Goal: Transaction & Acquisition: Purchase product/service

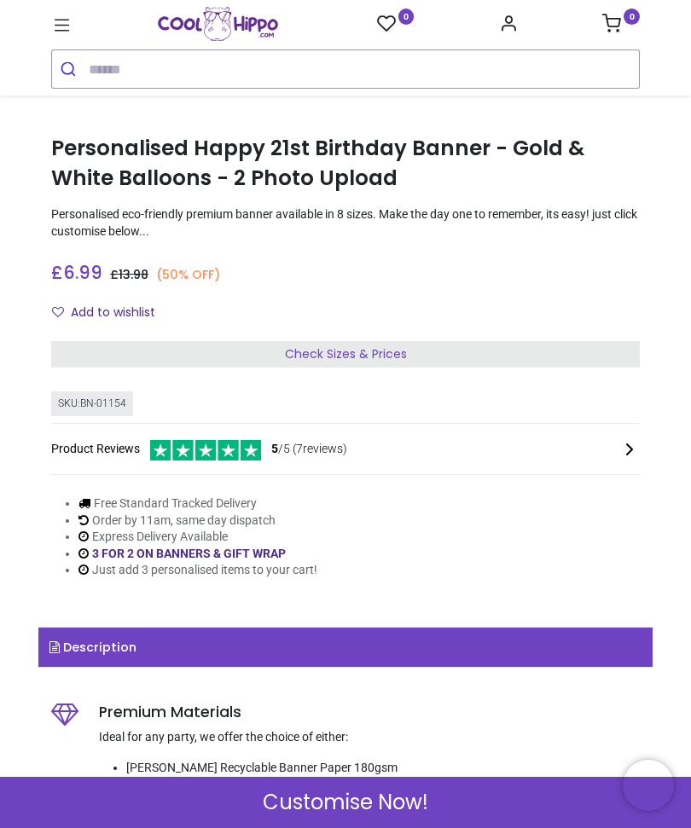
scroll to position [247, 0]
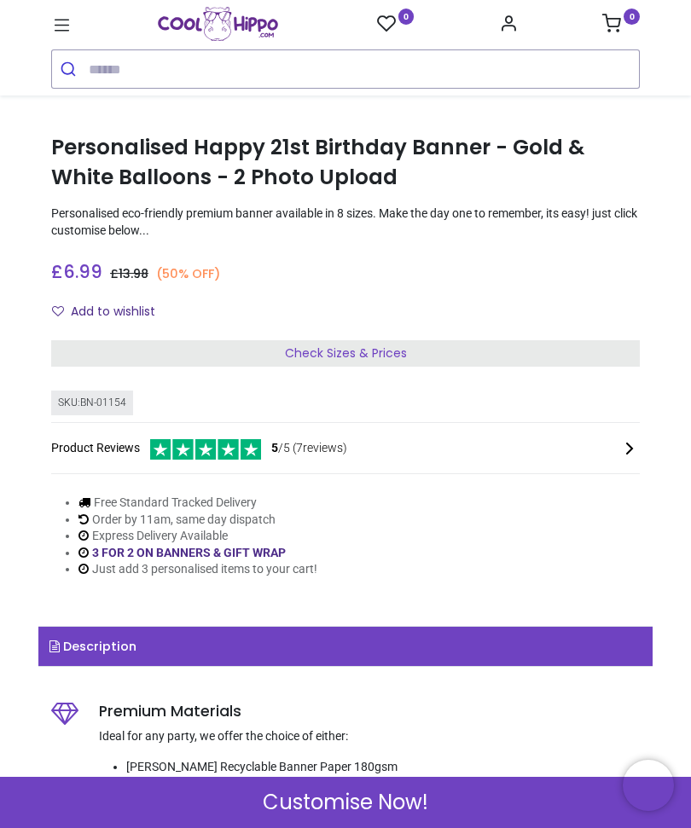
click at [394, 353] on span "Check Sizes & Prices" at bounding box center [346, 352] width 122 height 17
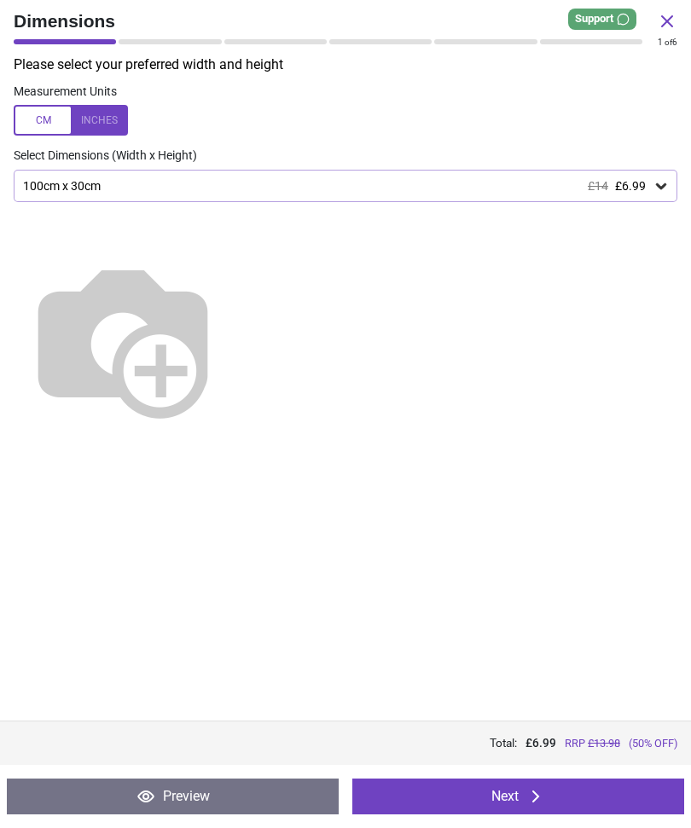
click at [661, 188] on icon at bounding box center [660, 185] width 17 height 17
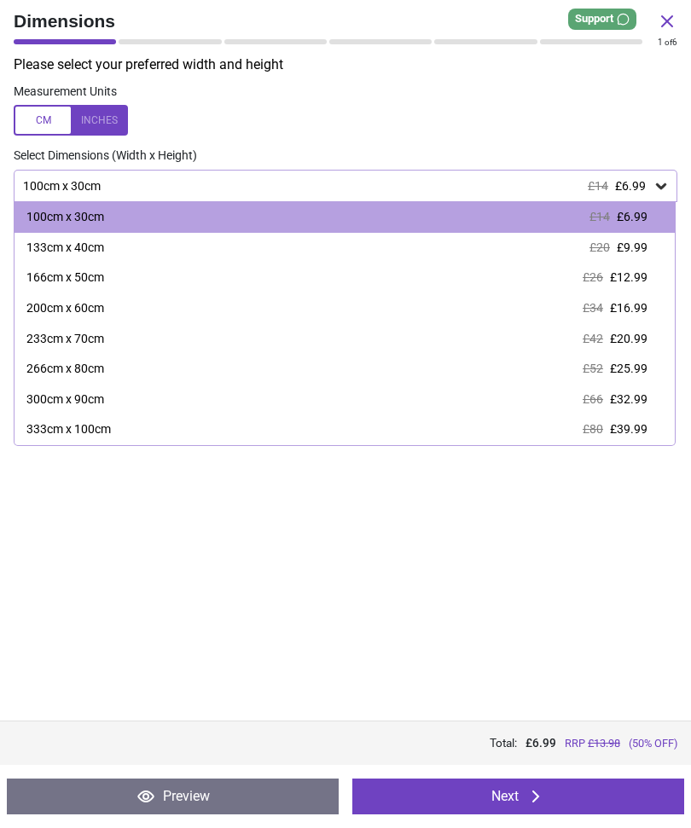
click at [210, 248] on div "133cm x 40cm £20 £9.99" at bounding box center [344, 248] width 660 height 31
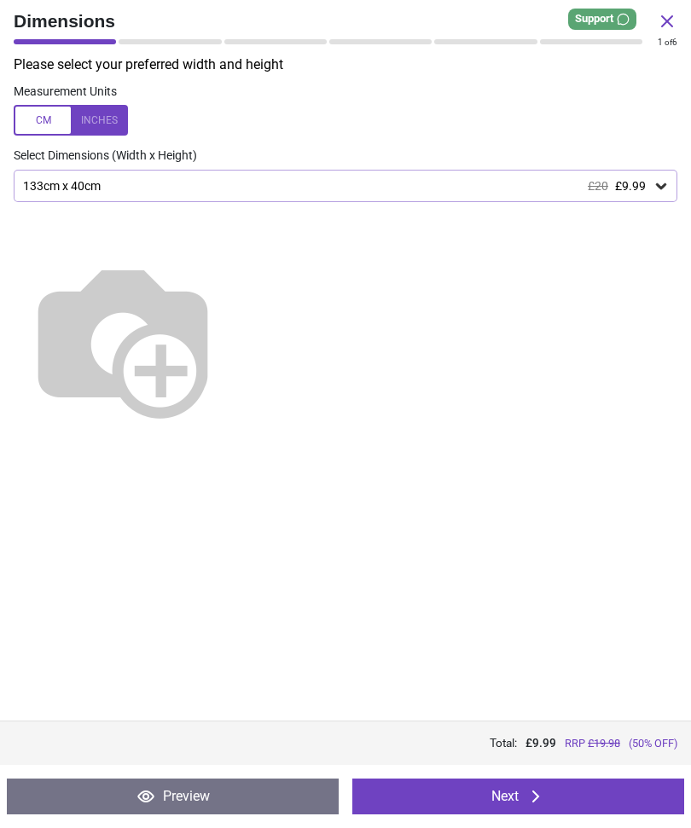
click at [458, 797] on button "Next" at bounding box center [518, 797] width 332 height 36
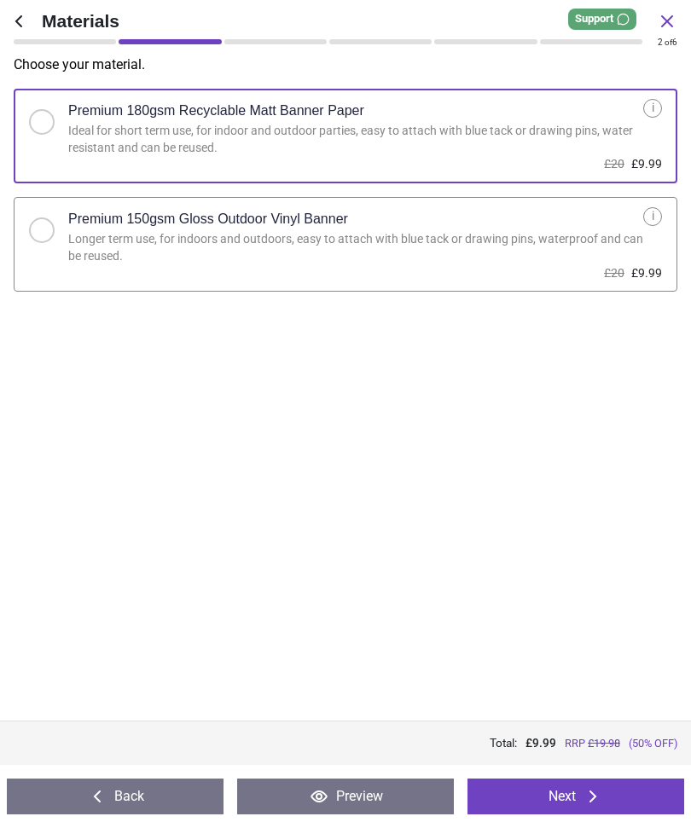
click at [565, 793] on button "Next" at bounding box center [575, 797] width 217 height 36
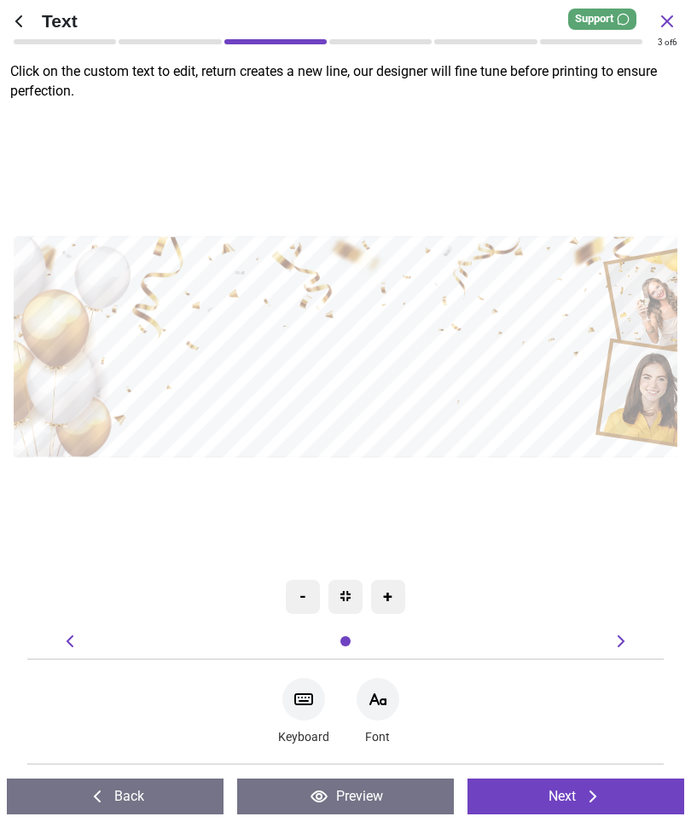
click at [356, 398] on textarea at bounding box center [345, 364] width 491 height 67
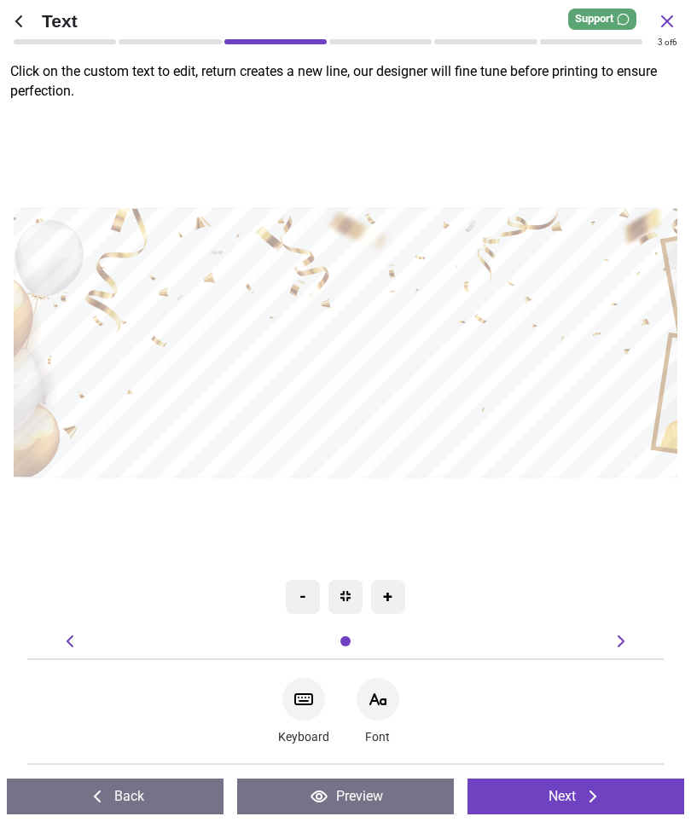
click at [388, 401] on textarea at bounding box center [345, 364] width 599 height 83
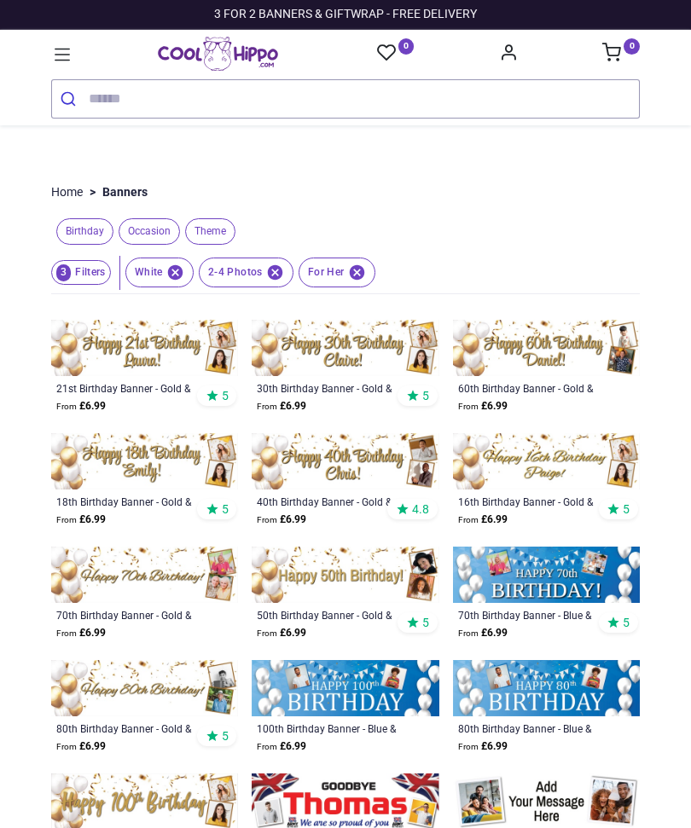
click at [165, 353] on img at bounding box center [144, 348] width 187 height 56
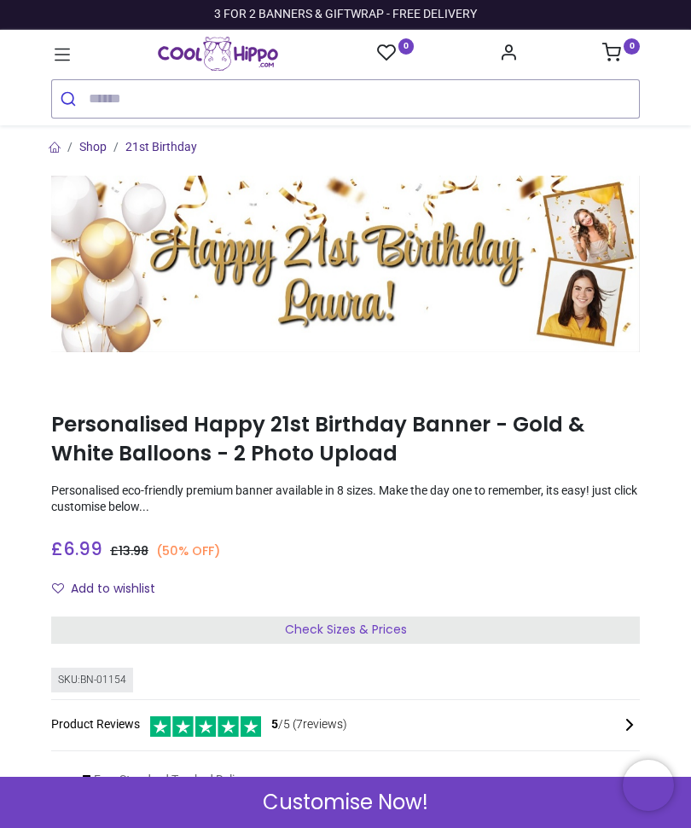
click at [376, 309] on img at bounding box center [345, 264] width 588 height 177
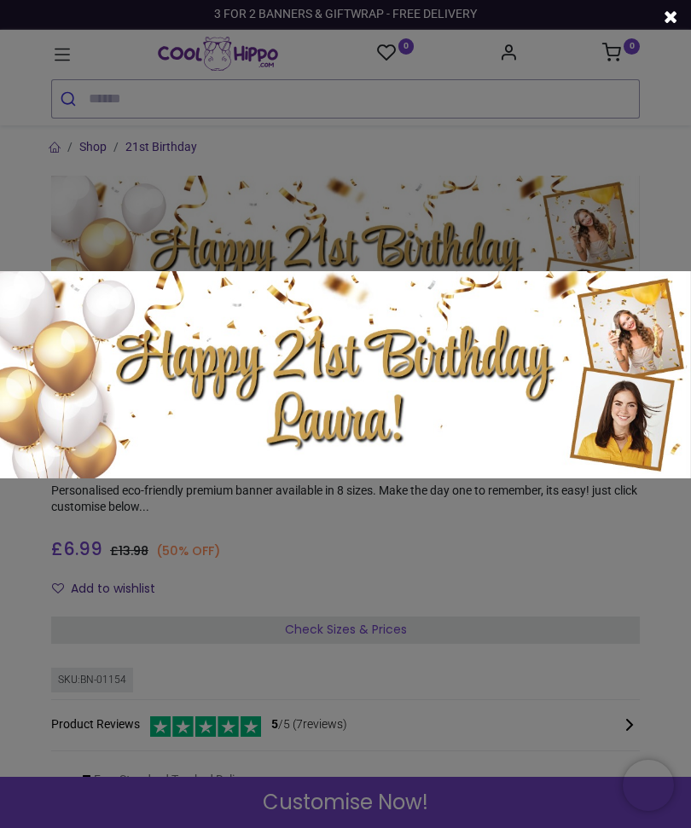
click at [365, 419] on img at bounding box center [345, 374] width 691 height 207
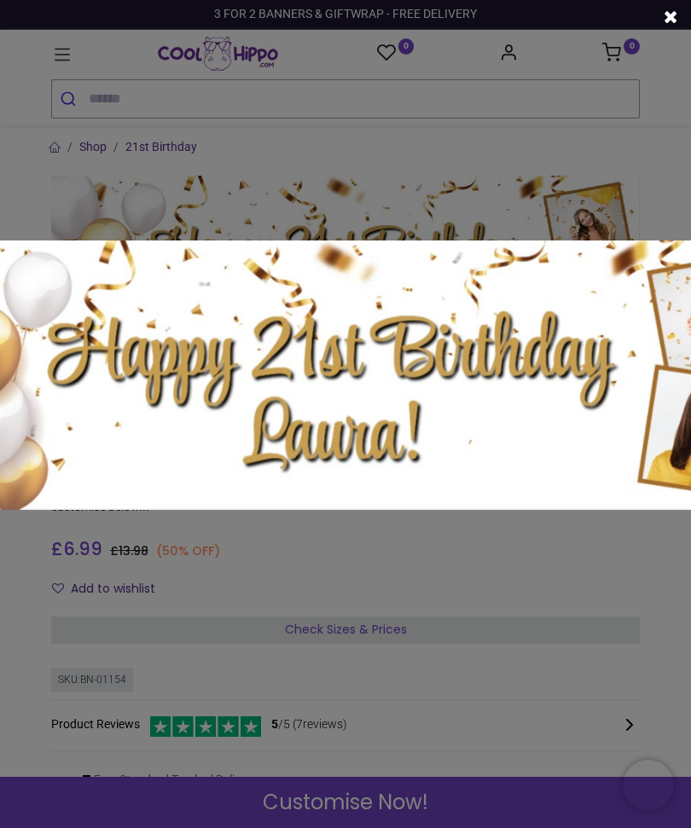
click at [668, 159] on div at bounding box center [345, 414] width 691 height 828
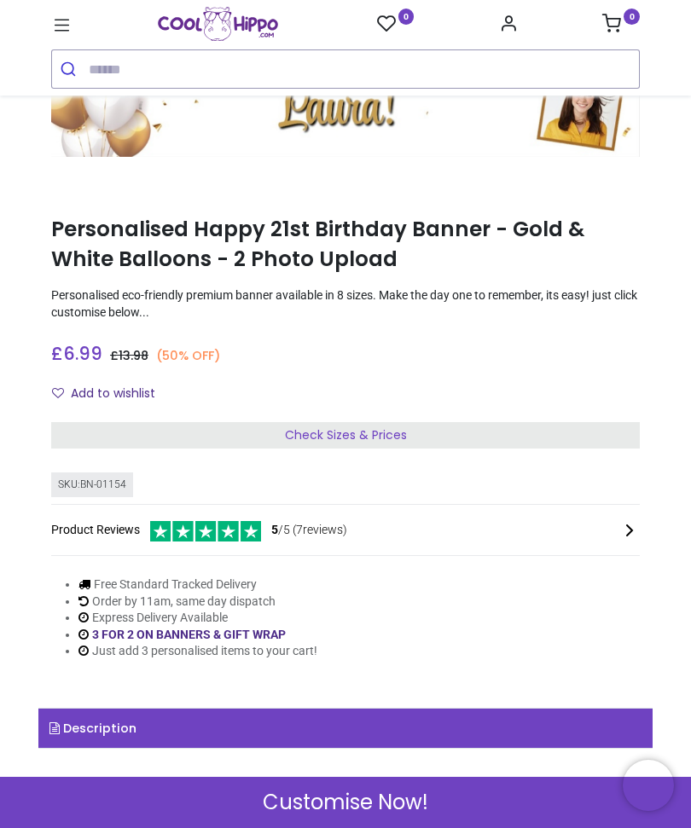
scroll to position [201, 0]
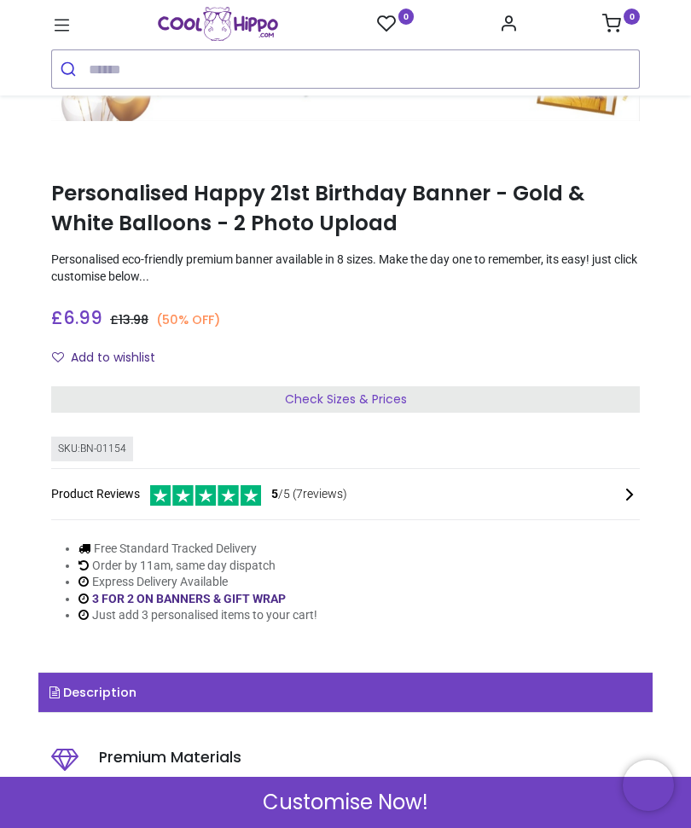
click at [449, 390] on div "Check Sizes & Prices" at bounding box center [345, 399] width 588 height 27
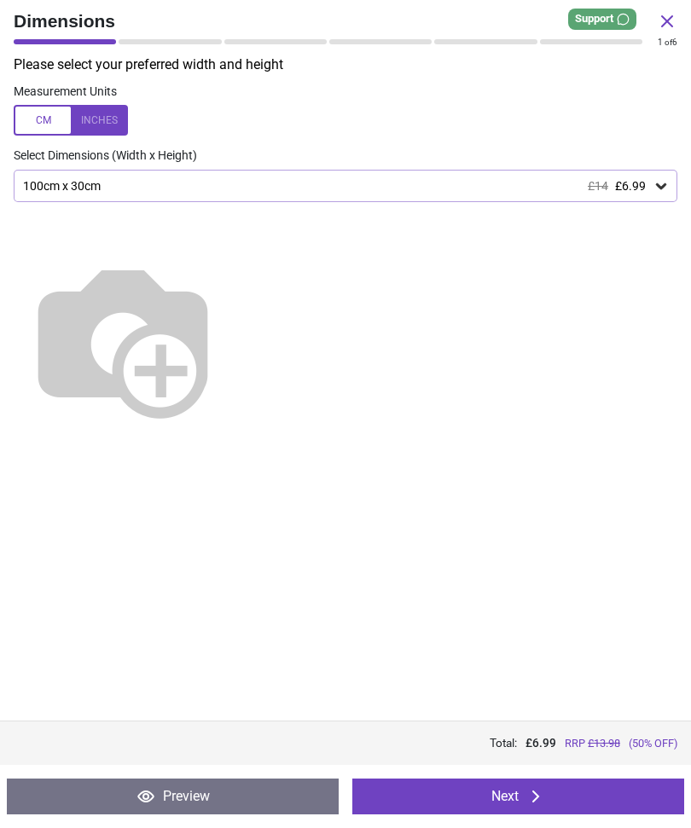
click at [649, 185] on div "100cm x 30cm £14 £6.99" at bounding box center [336, 186] width 631 height 14
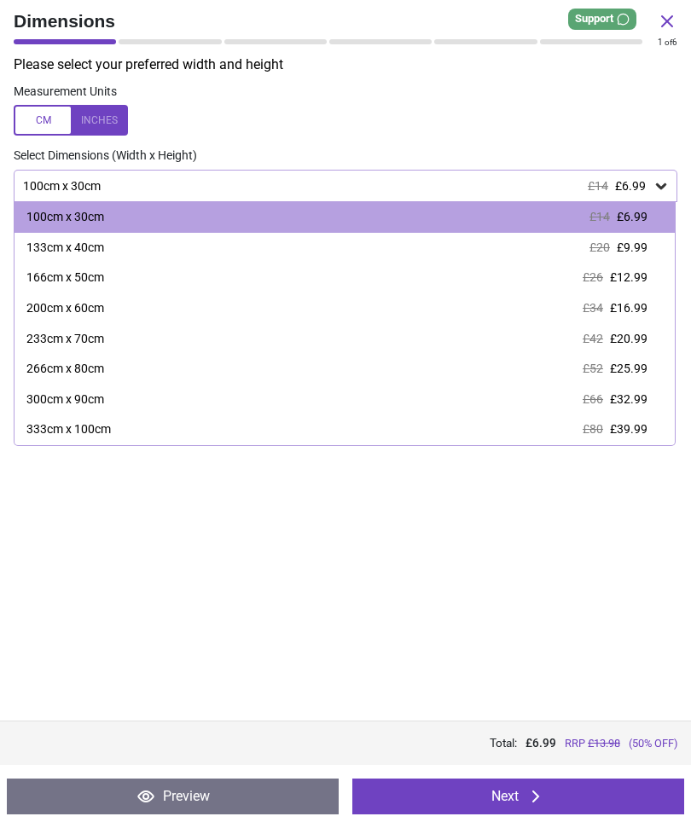
click at [437, 251] on div "133cm x 40cm £20 £9.99" at bounding box center [344, 248] width 660 height 31
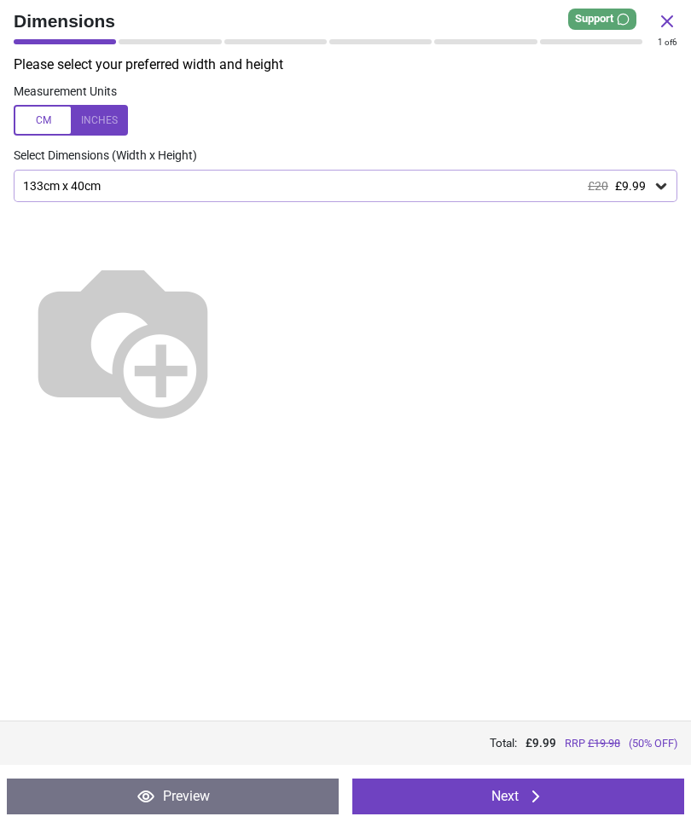
click at [534, 798] on icon at bounding box center [535, 796] width 20 height 20
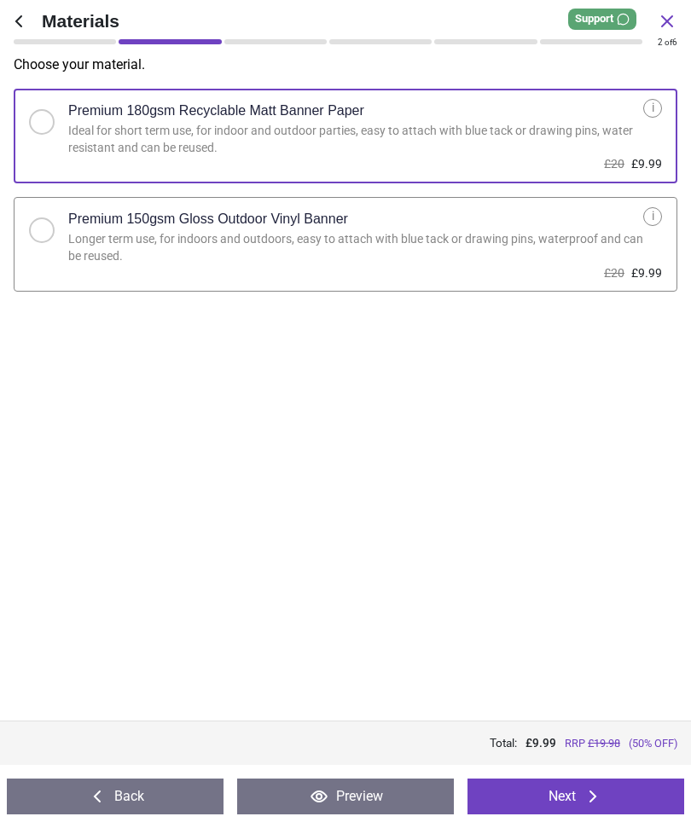
click at [536, 796] on button "Next" at bounding box center [575, 797] width 217 height 36
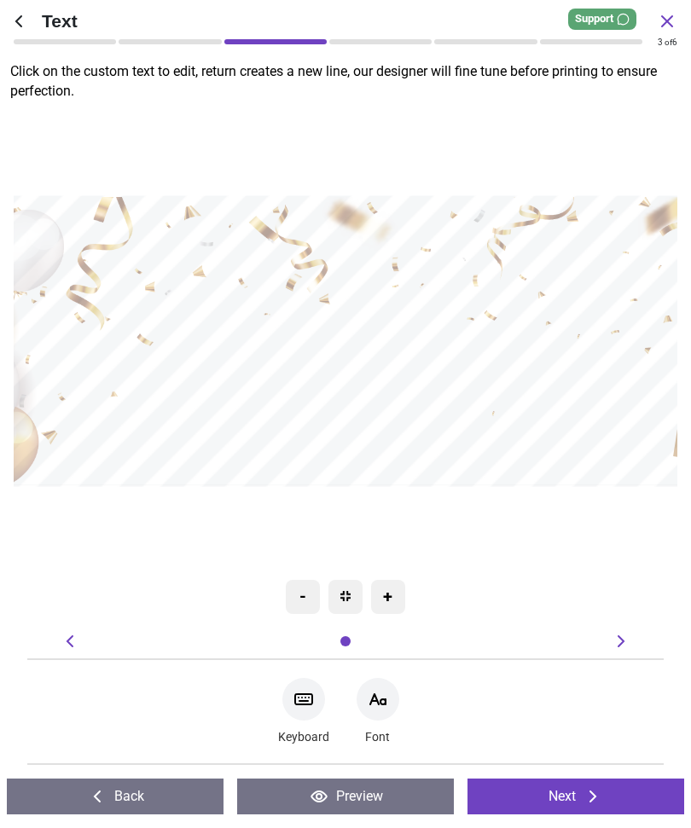
click at [379, 708] on icon at bounding box center [378, 699] width 20 height 20
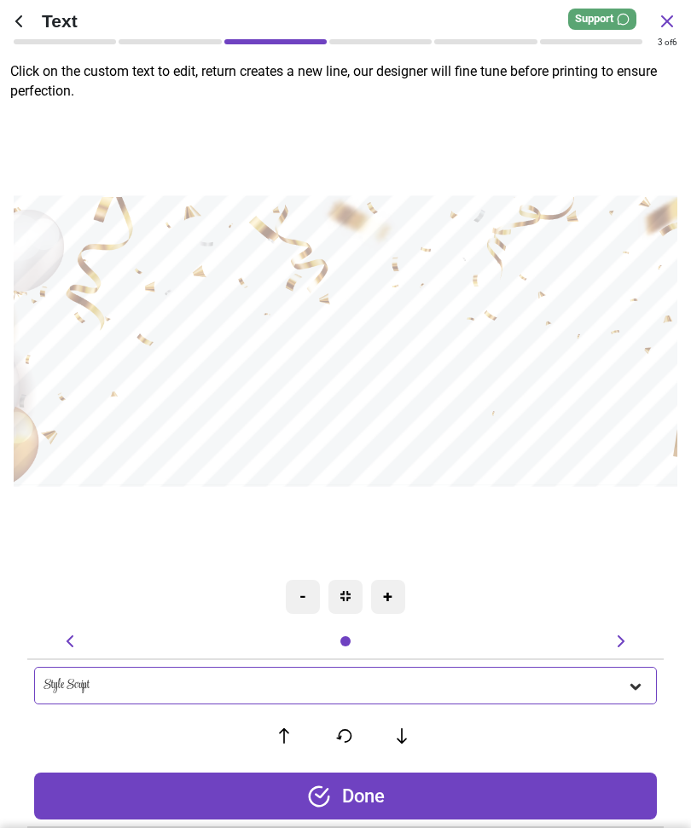
click at [428, 683] on div "Style Script" at bounding box center [334, 686] width 582 height 14
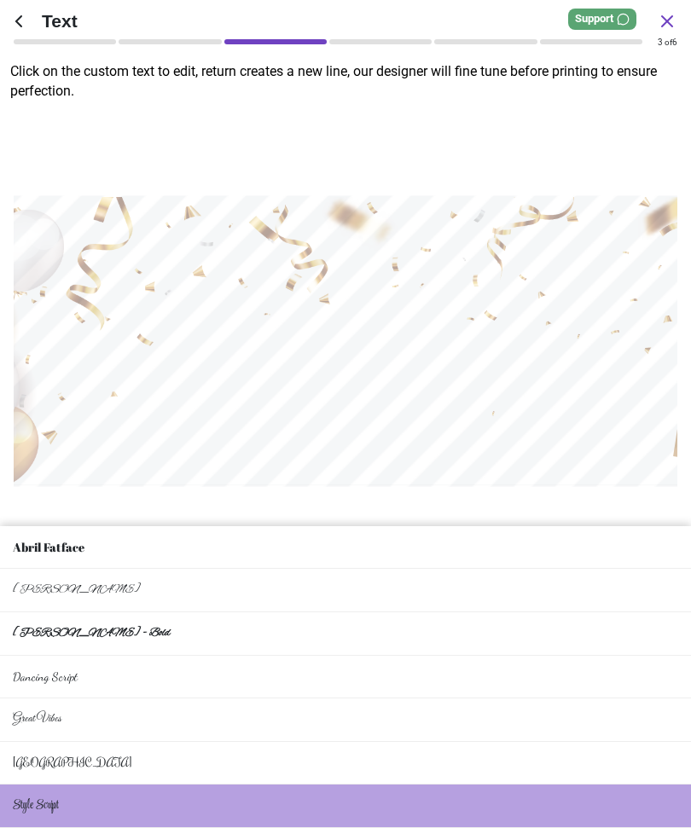
click at [315, 682] on li "Dancing Script" at bounding box center [345, 677] width 691 height 43
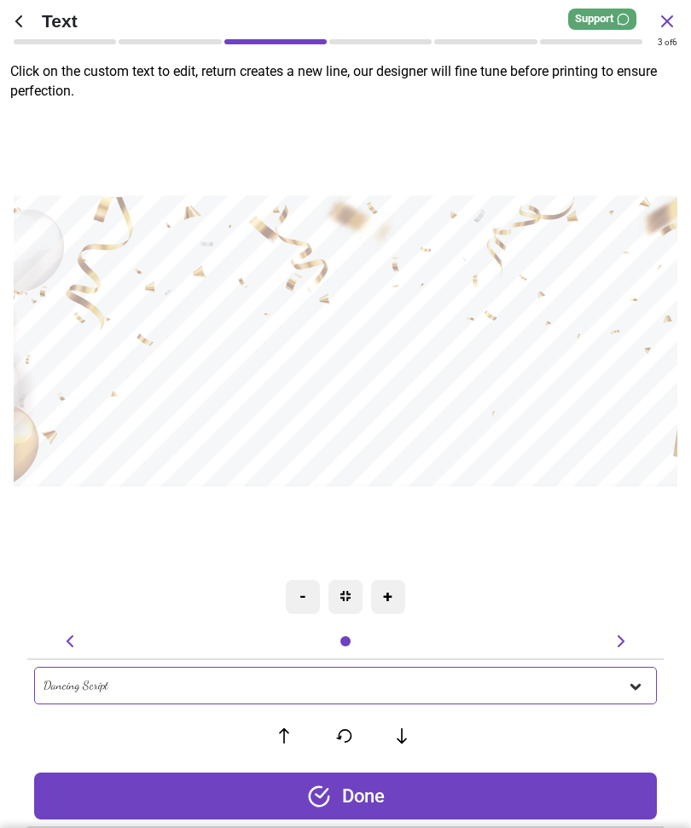
click at [339, 682] on div "Dancing Script" at bounding box center [334, 686] width 582 height 14
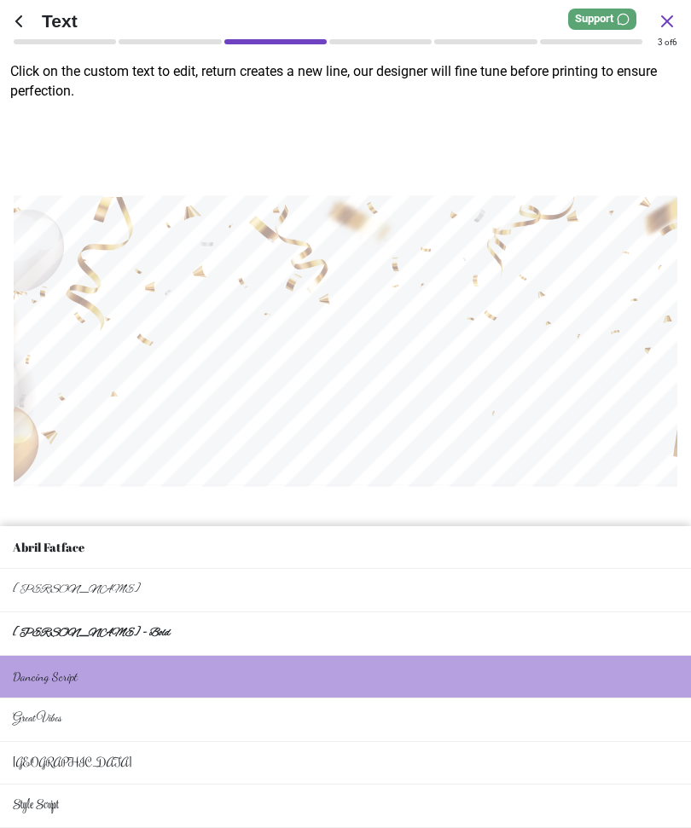
click at [327, 601] on li "Alex Brush" at bounding box center [345, 590] width 691 height 43
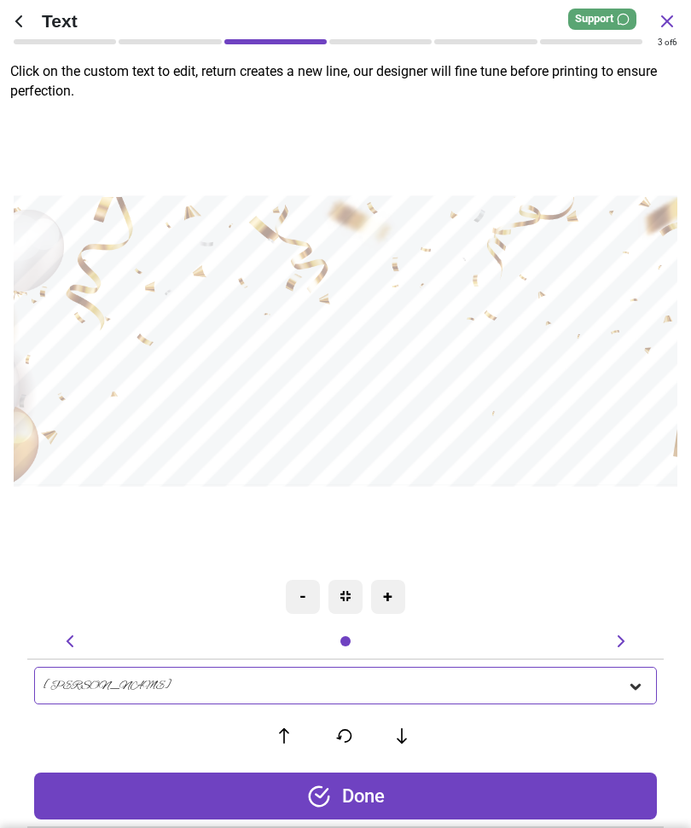
click at [366, 681] on div "Alex Brush" at bounding box center [334, 686] width 582 height 14
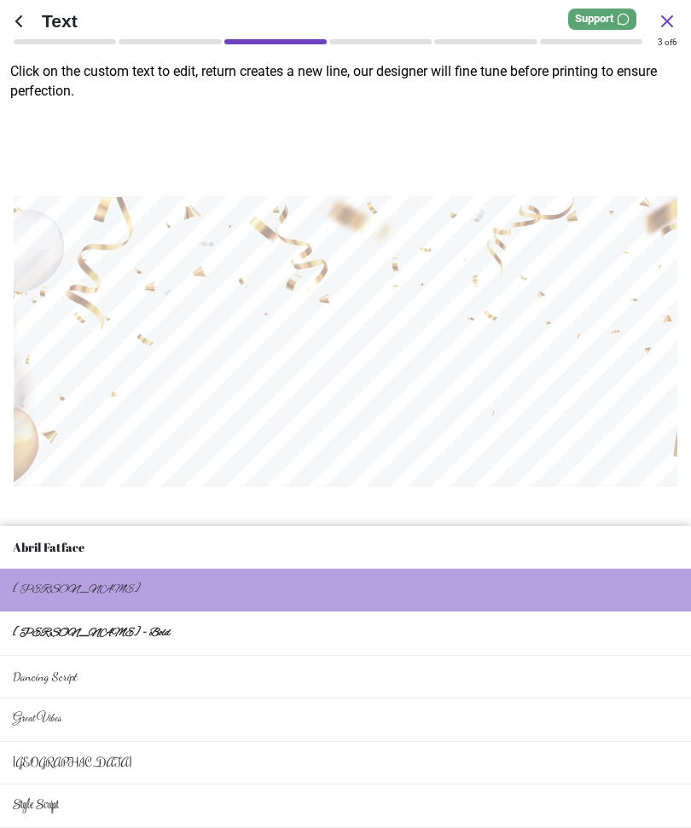
click at [306, 754] on li "Rochester" at bounding box center [345, 763] width 691 height 43
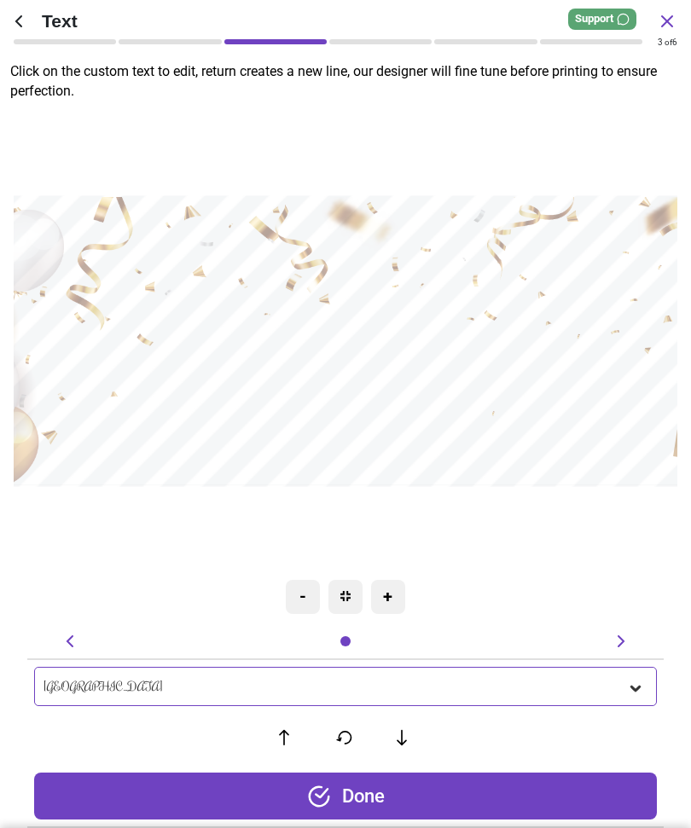
click at [381, 678] on div "Rochester" at bounding box center [345, 686] width 622 height 39
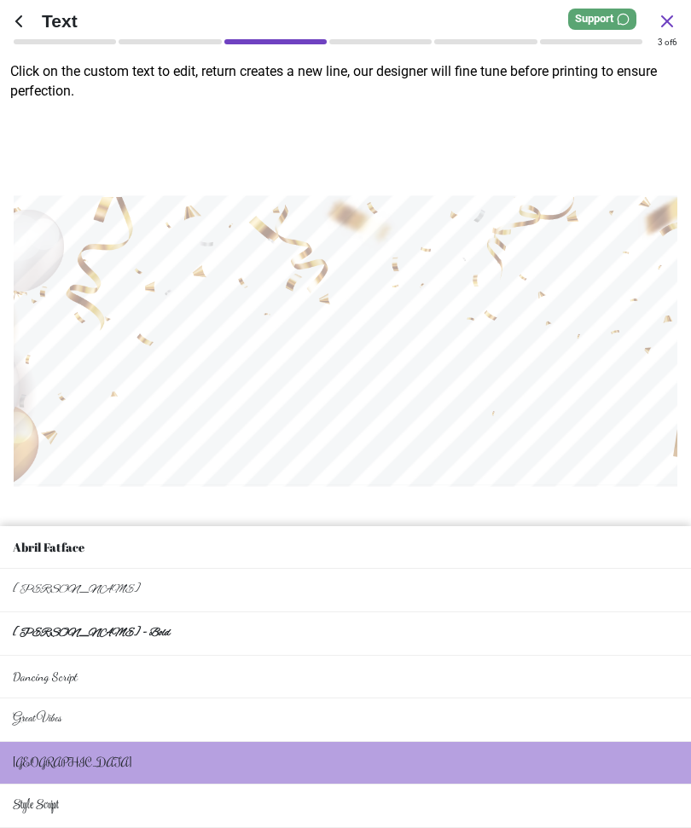
click at [252, 588] on li "Alex Brush" at bounding box center [345, 590] width 691 height 43
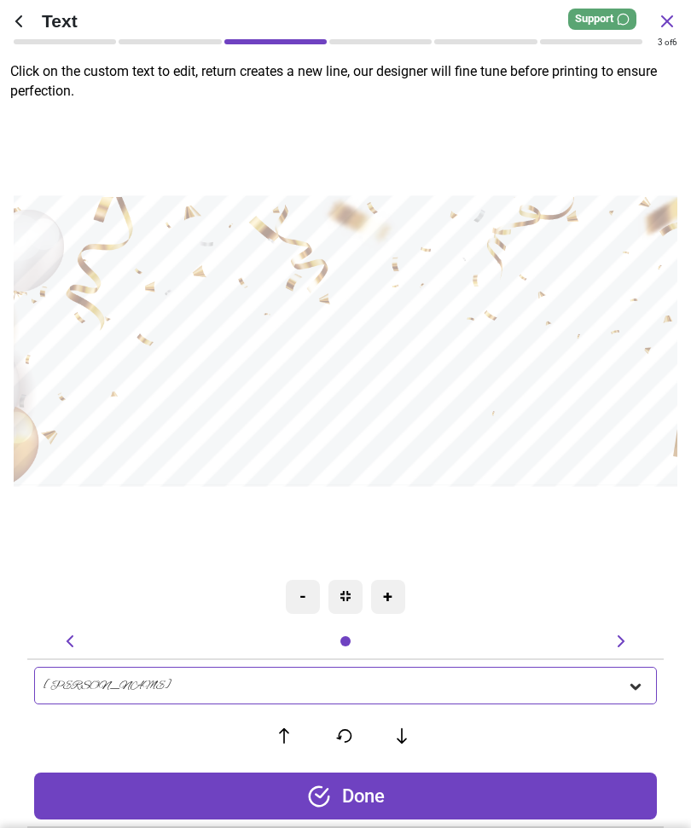
click at [342, 691] on div "Alex Brush" at bounding box center [334, 686] width 582 height 14
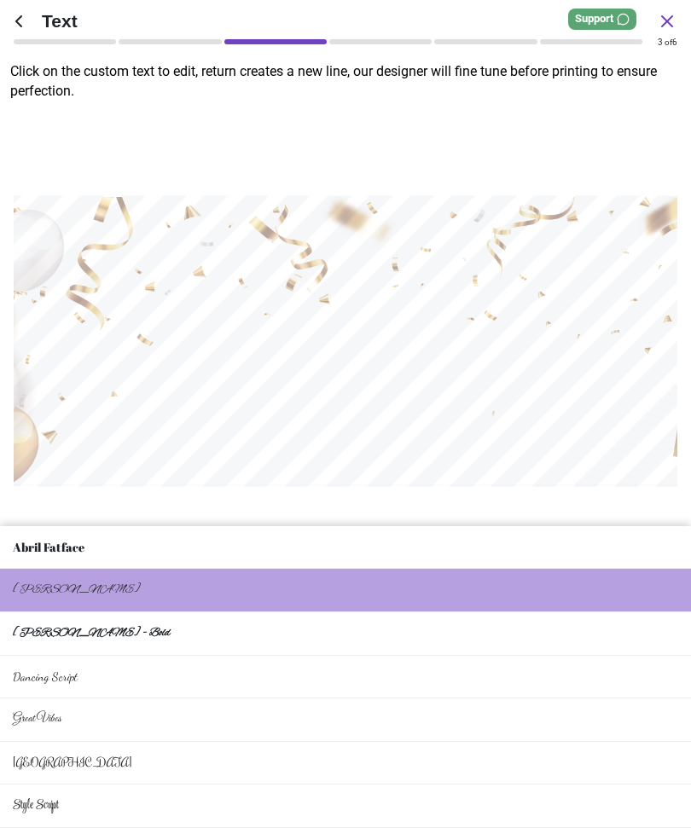
click at [291, 683] on li "Dancing Script" at bounding box center [345, 677] width 691 height 43
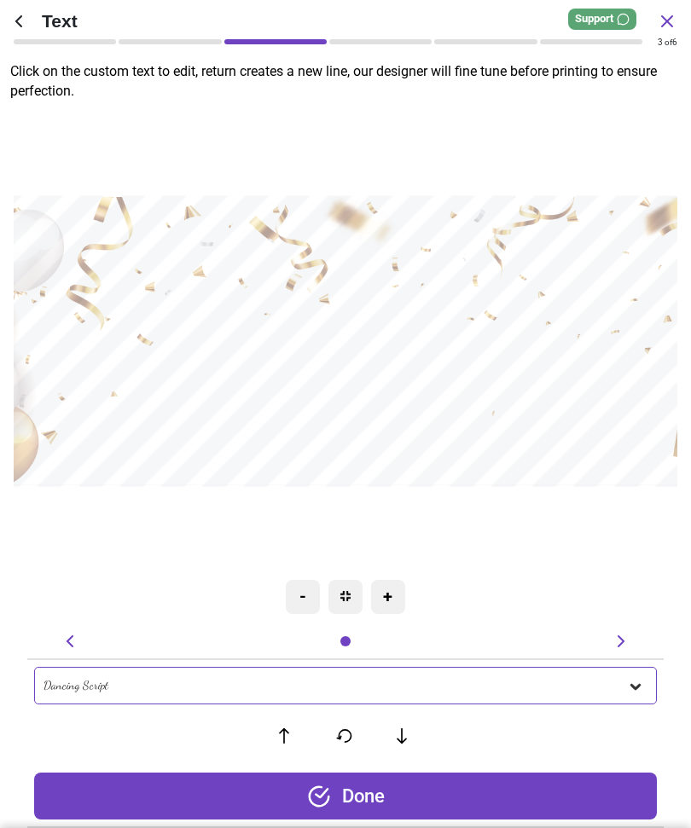
click at [375, 790] on div "Done" at bounding box center [345, 796] width 622 height 47
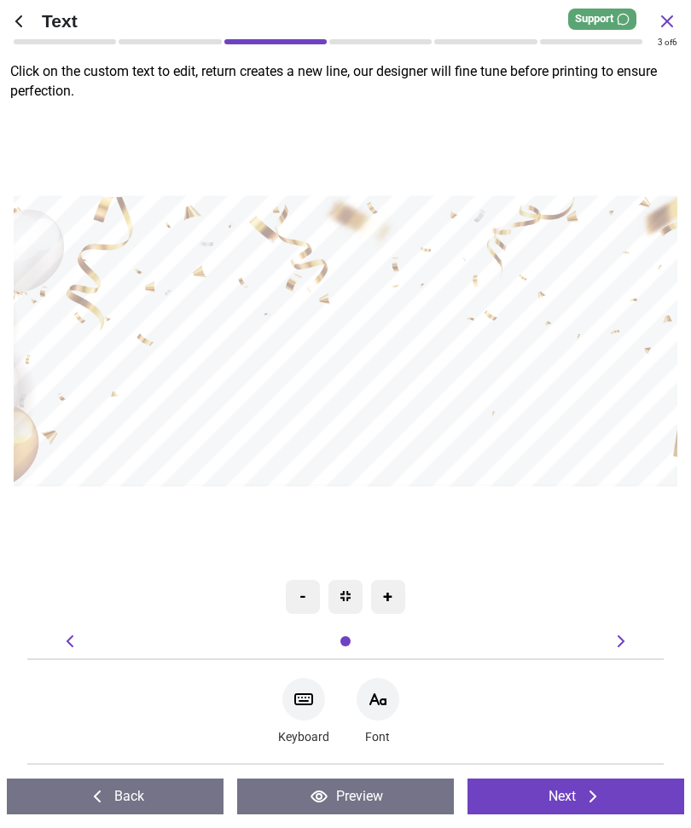
click at [396, 397] on textarea at bounding box center [346, 360] width 644 height 81
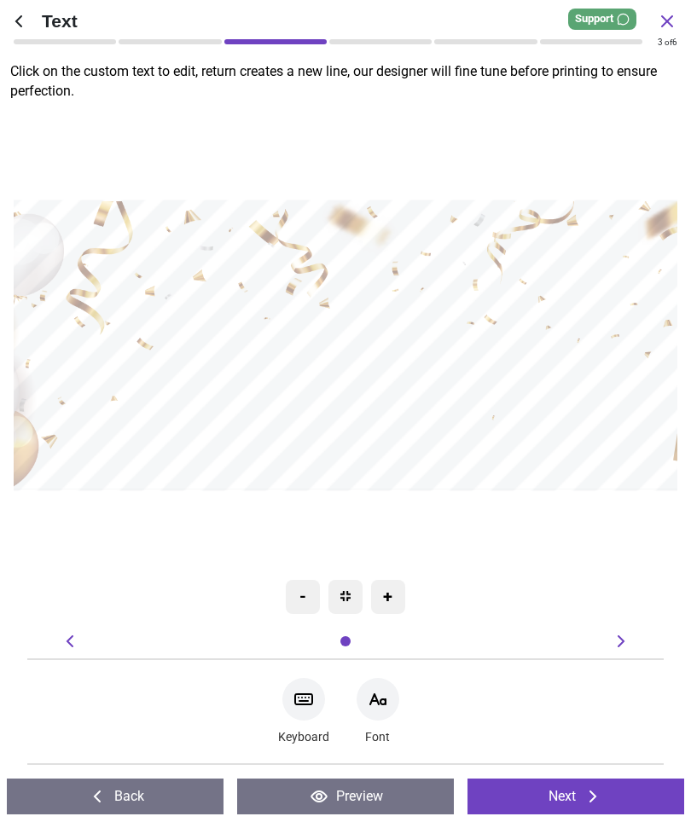
type textarea "**********"
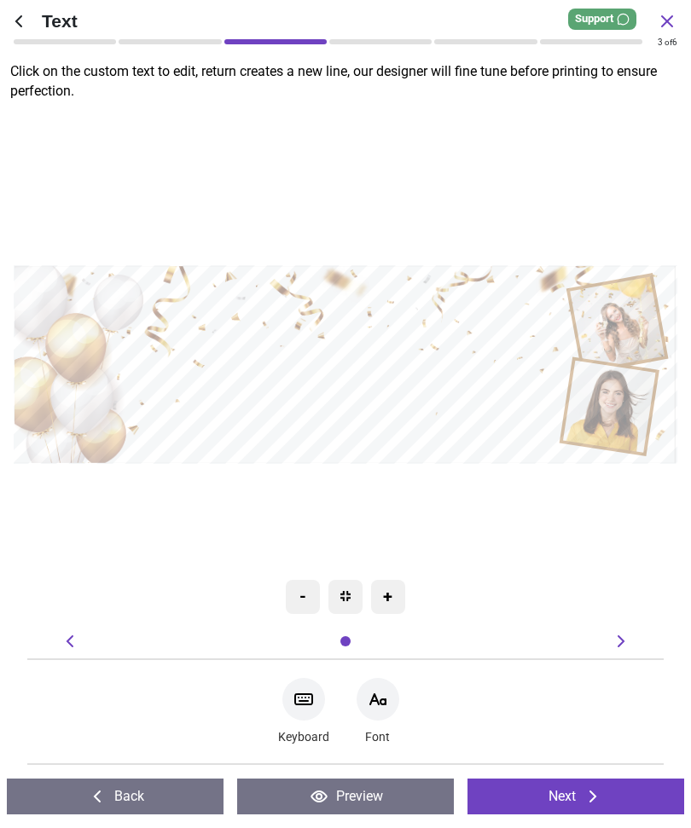
click at [558, 799] on button "Next" at bounding box center [575, 797] width 217 height 36
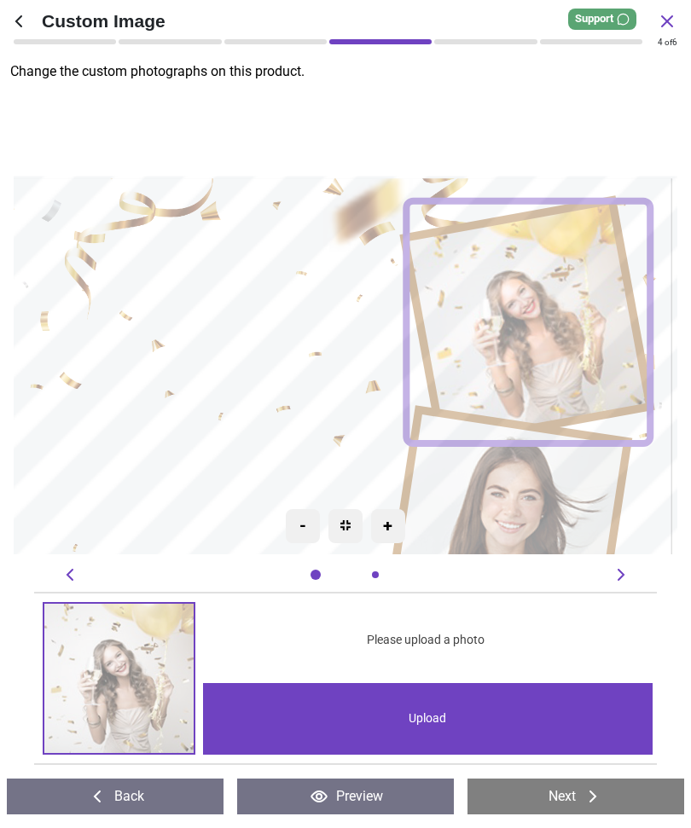
click at [463, 722] on div "Upload" at bounding box center [428, 719] width 450 height 72
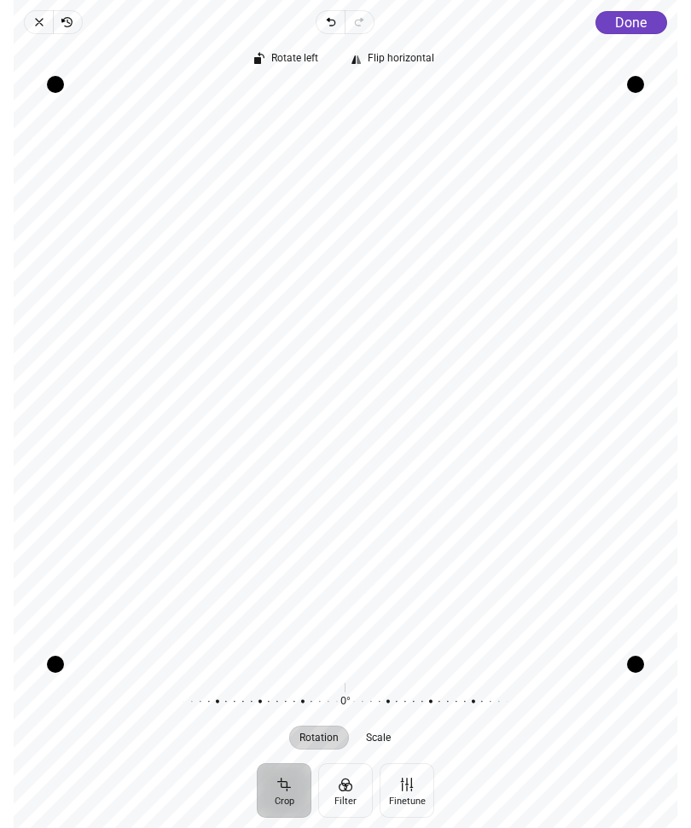
click at [384, 735] on span "Scale" at bounding box center [379, 737] width 25 height 10
click at [332, 743] on span "Rotation" at bounding box center [319, 737] width 39 height 10
click at [412, 788] on button "Finetune" at bounding box center [406, 790] width 55 height 55
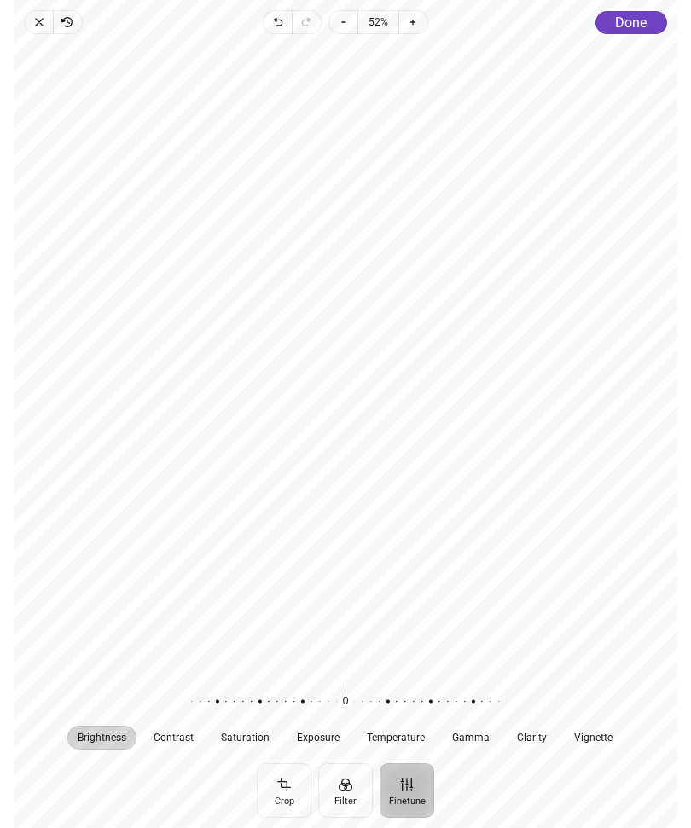
click at [292, 790] on button "Crop" at bounding box center [284, 790] width 55 height 55
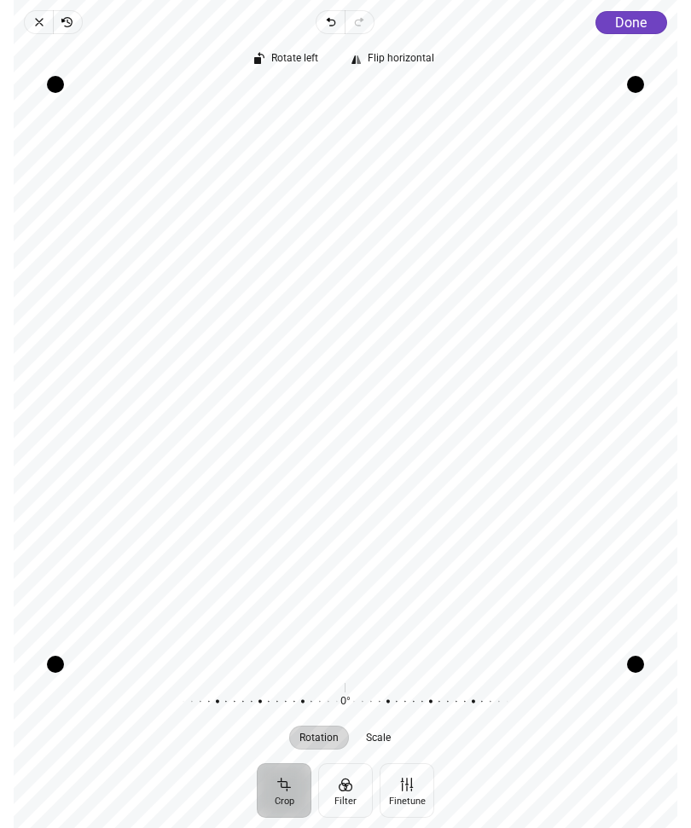
click at [634, 28] on span "Done" at bounding box center [631, 22] width 32 height 16
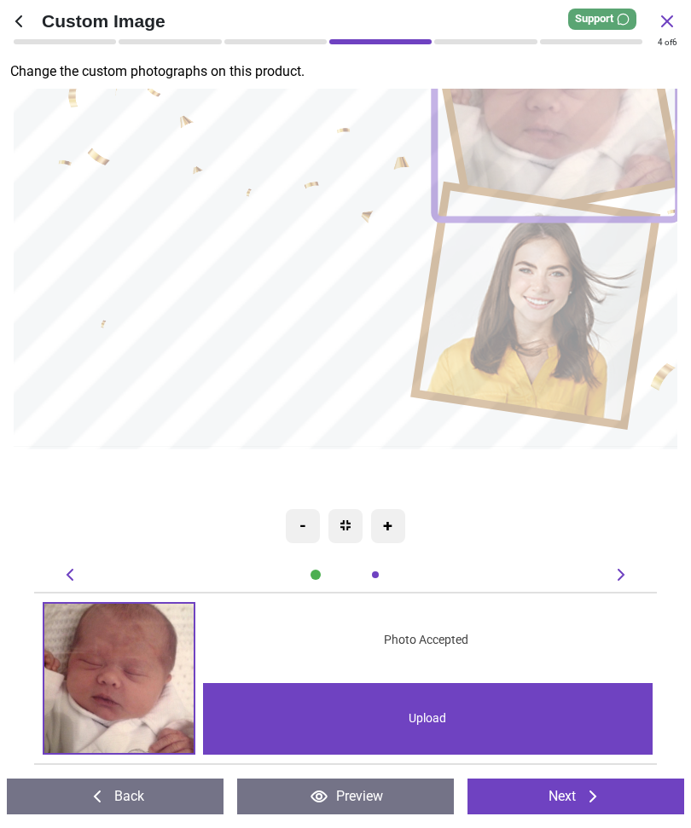
click at [593, 321] on image at bounding box center [539, 306] width 238 height 236
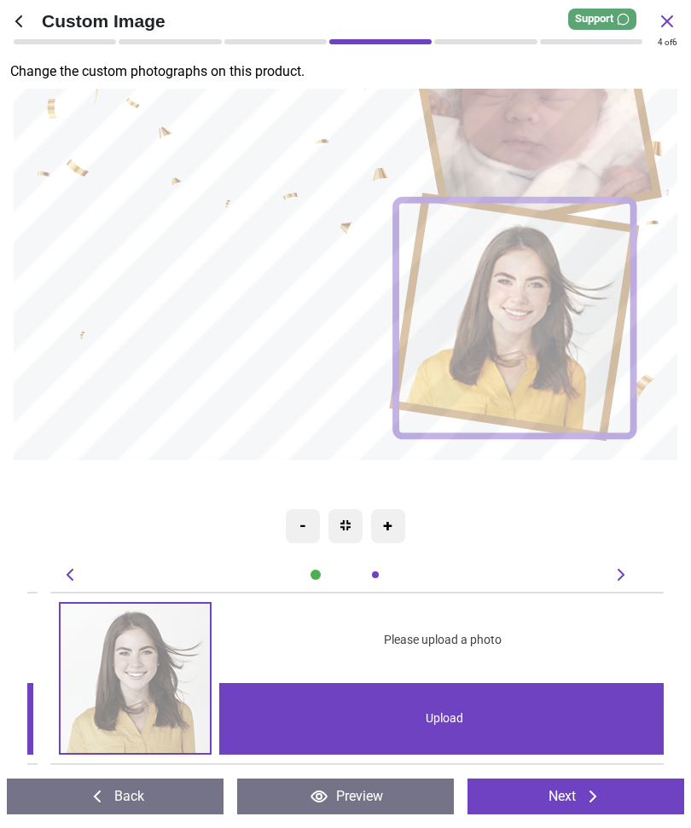
scroll to position [0, 635]
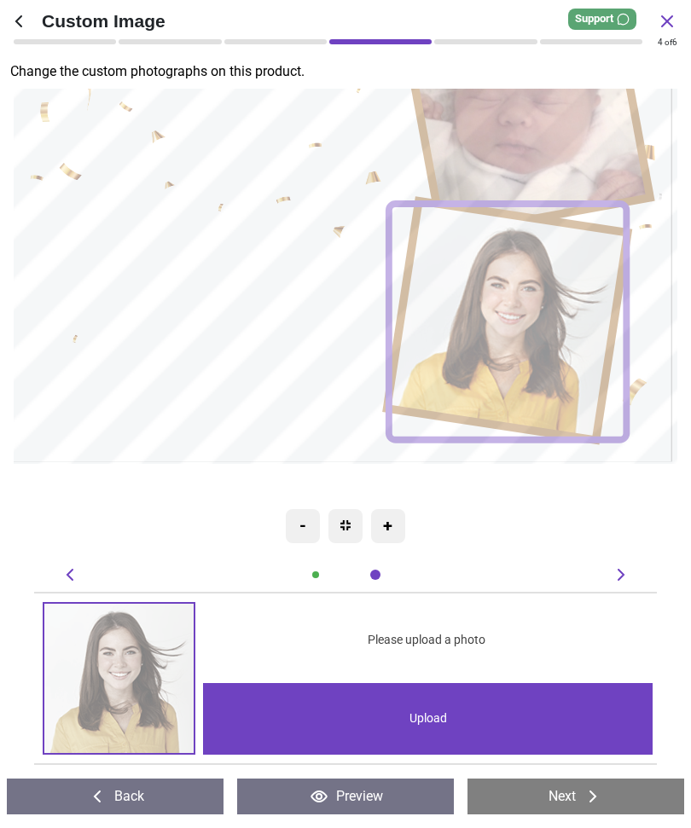
click at [472, 716] on div "Upload" at bounding box center [428, 719] width 450 height 72
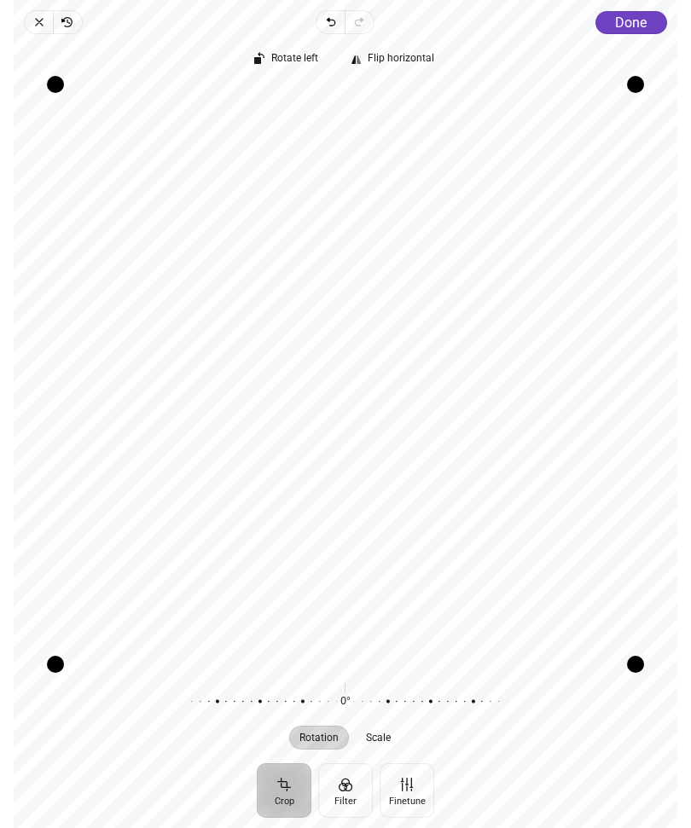
click at [640, 34] on div "Rotate left Flip horizontal Recenter Rotation Scale 0° Reset" at bounding box center [345, 398] width 663 height 729
click at [638, 24] on span "Done" at bounding box center [631, 22] width 32 height 16
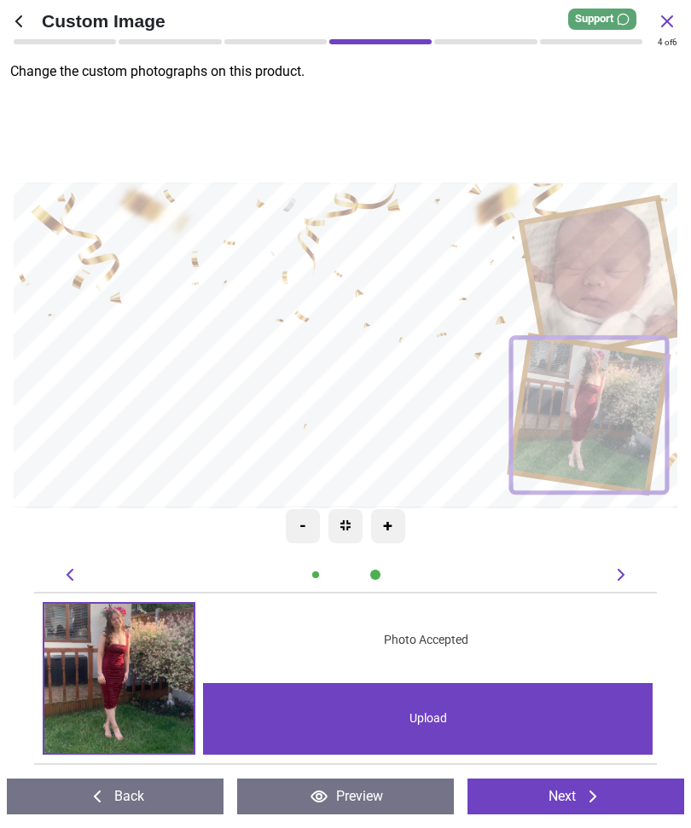
click at [593, 796] on icon at bounding box center [592, 796] width 20 height 20
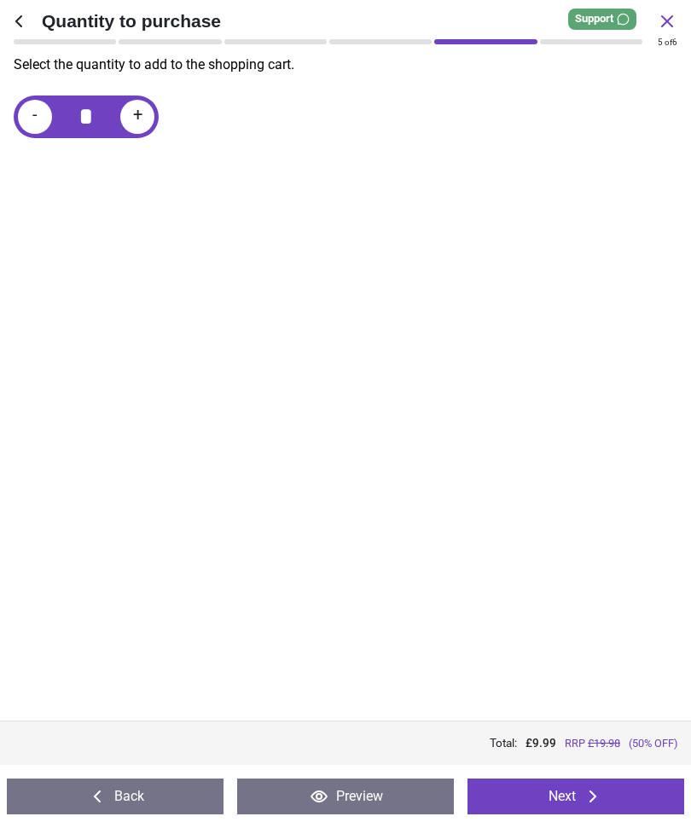
click at [570, 807] on button "Next" at bounding box center [575, 797] width 217 height 36
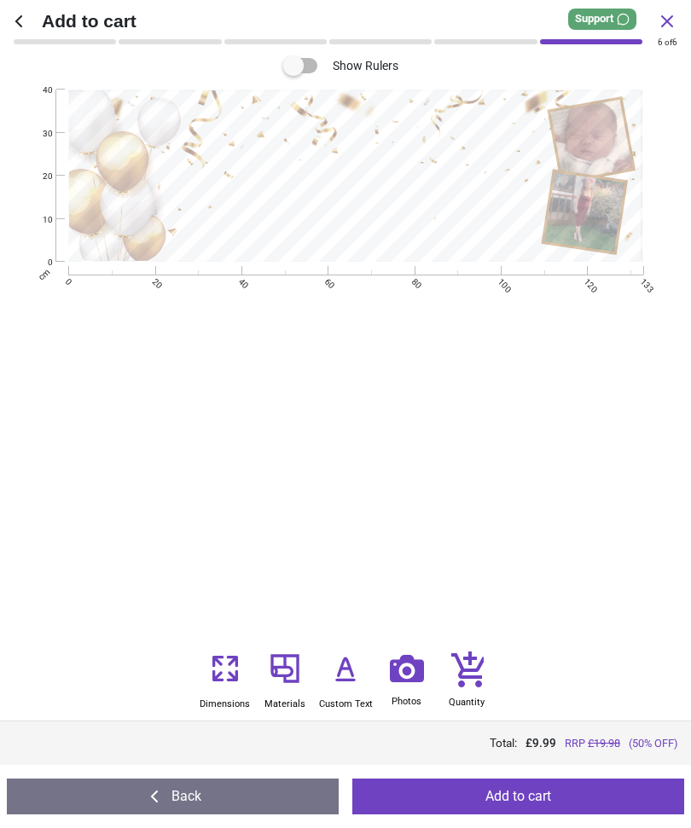
click at [535, 800] on button "Add to cart" at bounding box center [518, 797] width 332 height 36
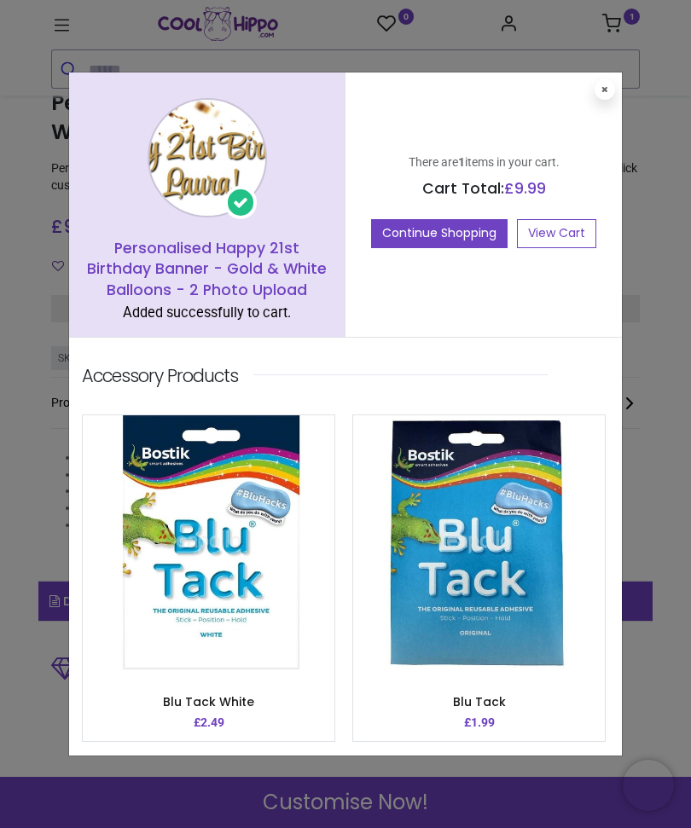
click at [440, 224] on button "Continue Shopping" at bounding box center [439, 233] width 136 height 29
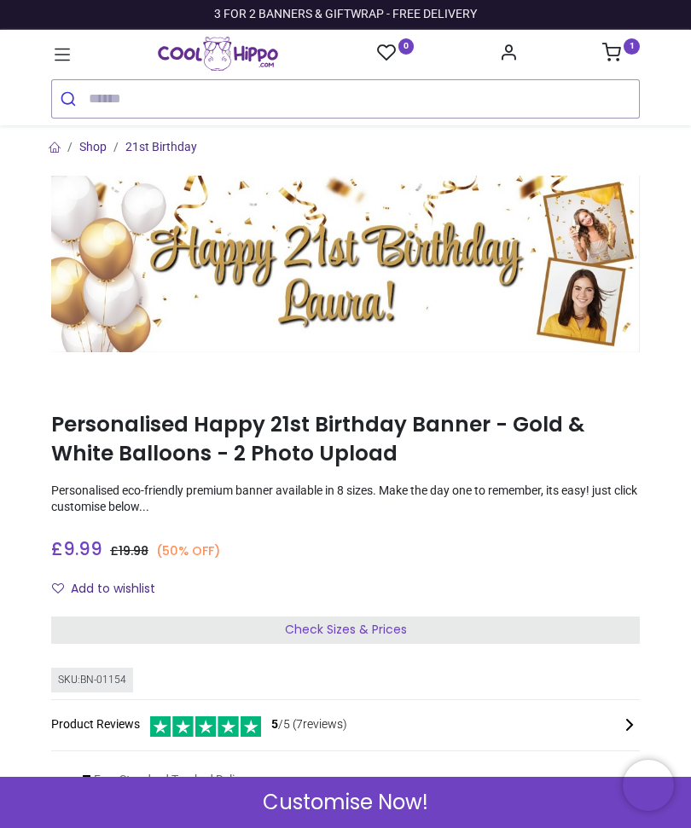
scroll to position [0, 0]
click at [62, 58] on icon at bounding box center [62, 54] width 22 height 22
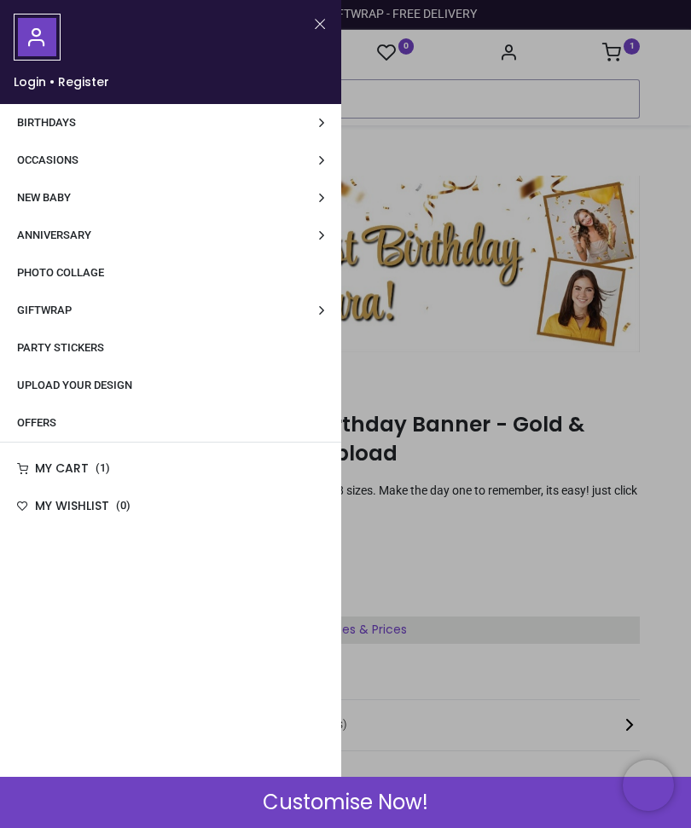
click at [115, 350] on link "Party Stickers" at bounding box center [170, 348] width 341 height 38
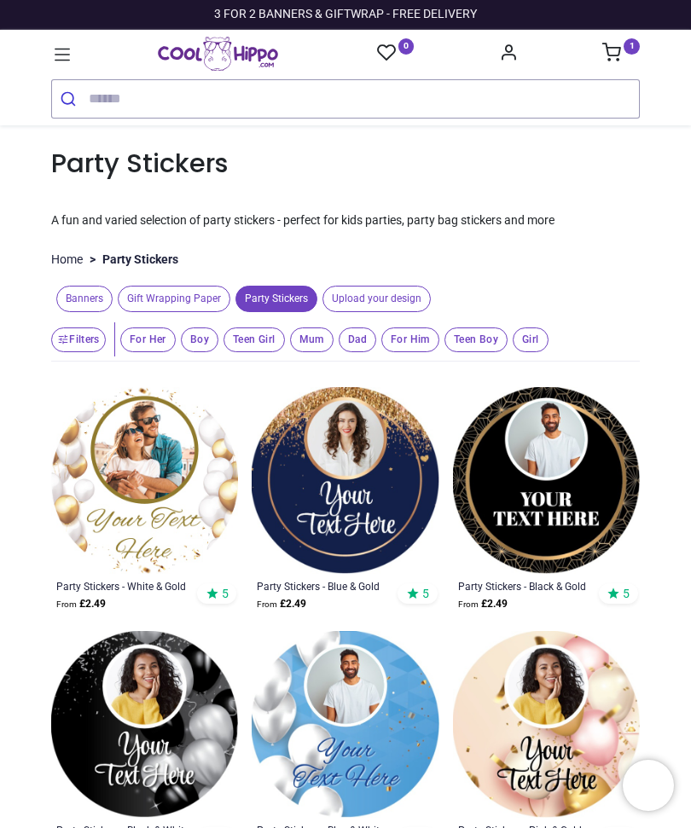
click at [178, 513] on img at bounding box center [144, 480] width 187 height 187
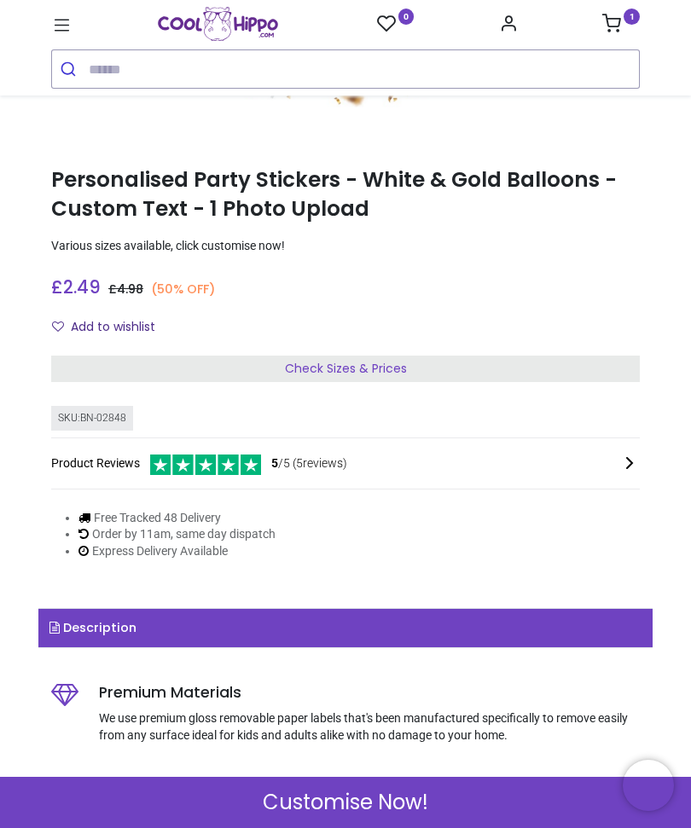
scroll to position [628, 0]
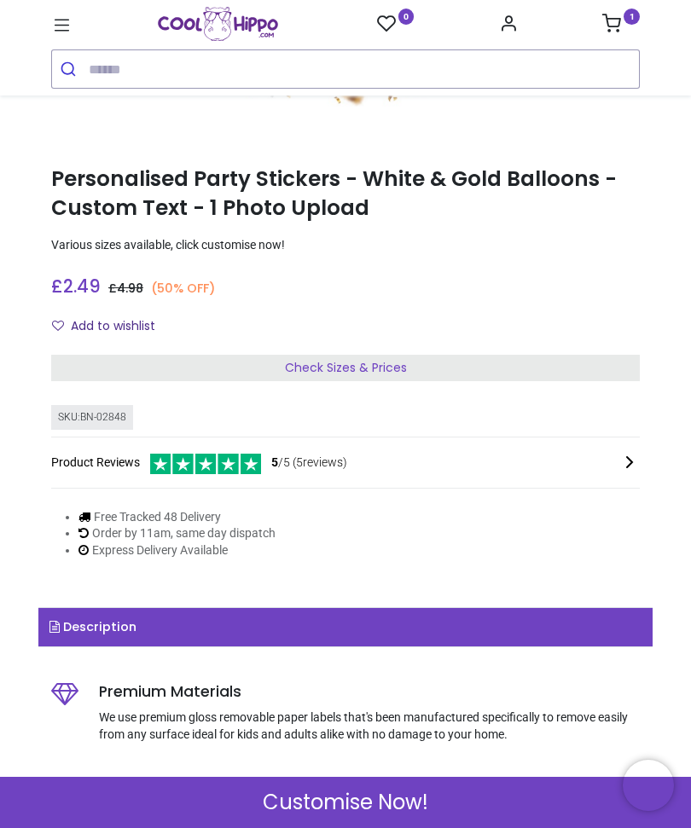
click at [455, 355] on div "Check Sizes & Prices" at bounding box center [345, 368] width 588 height 27
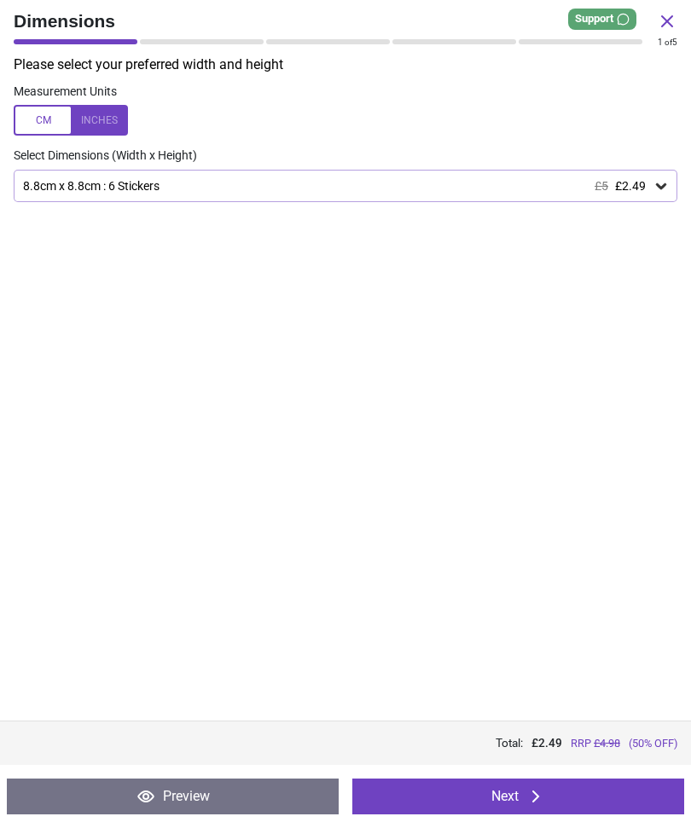
click at [664, 187] on icon at bounding box center [660, 185] width 17 height 17
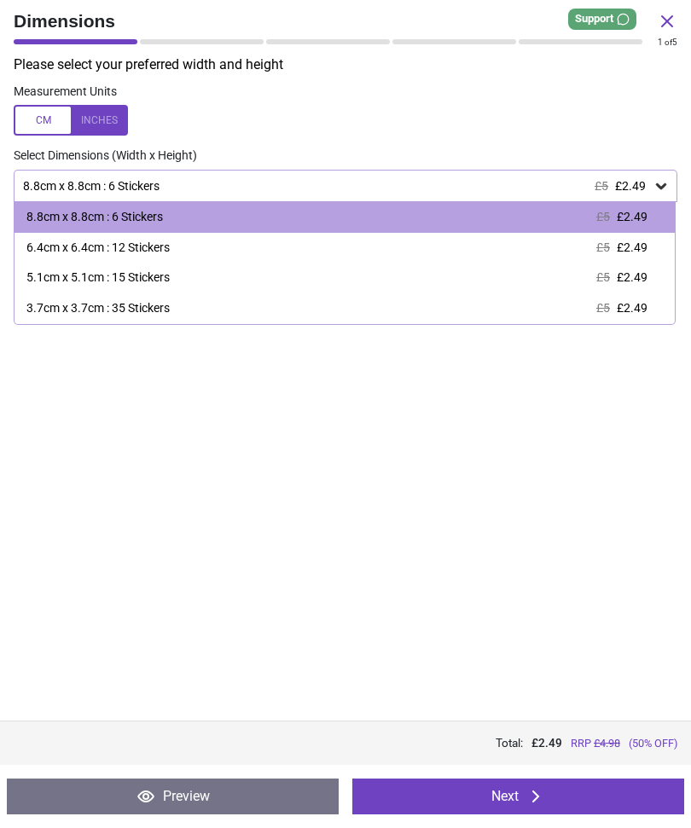
click at [393, 111] on label at bounding box center [345, 120] width 663 height 31
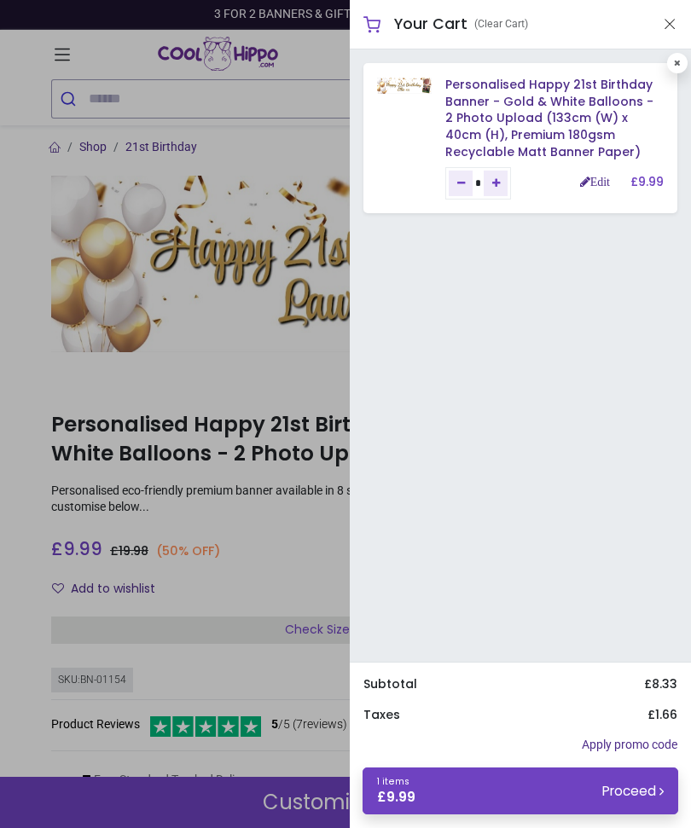
click at [616, 800] on small "Proceed" at bounding box center [632, 791] width 61 height 18
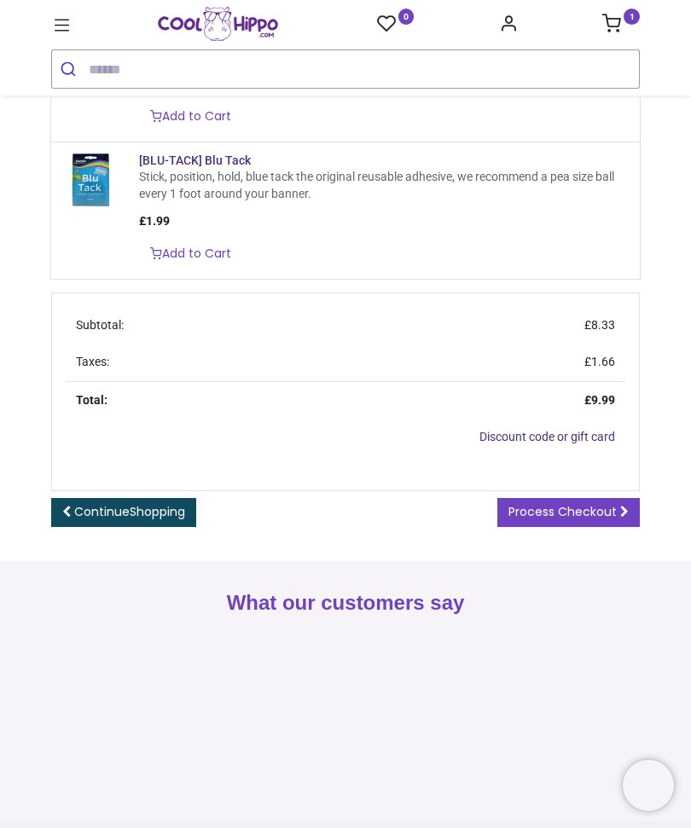
scroll to position [391, 0]
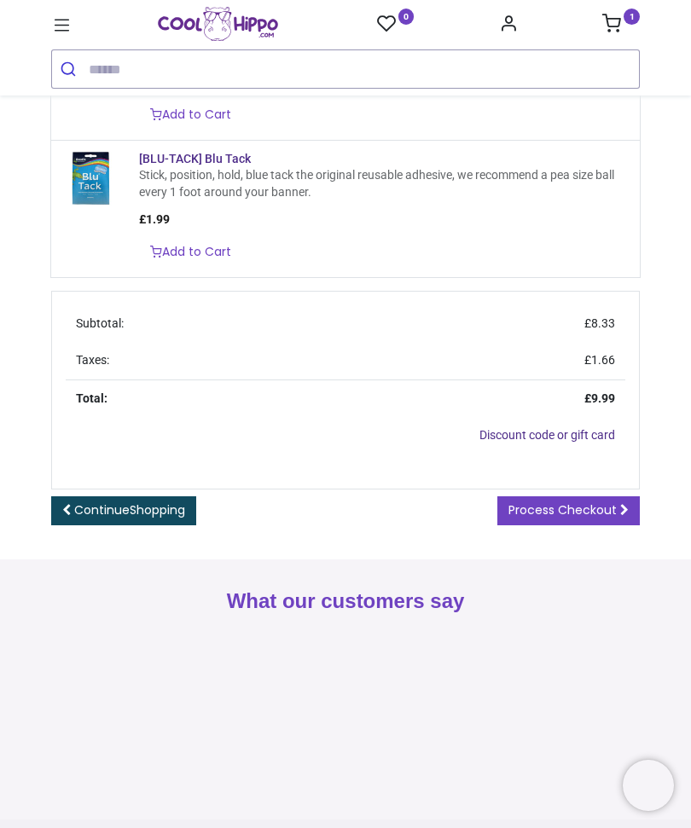
click at [580, 518] on span "Process Checkout" at bounding box center [562, 509] width 108 height 17
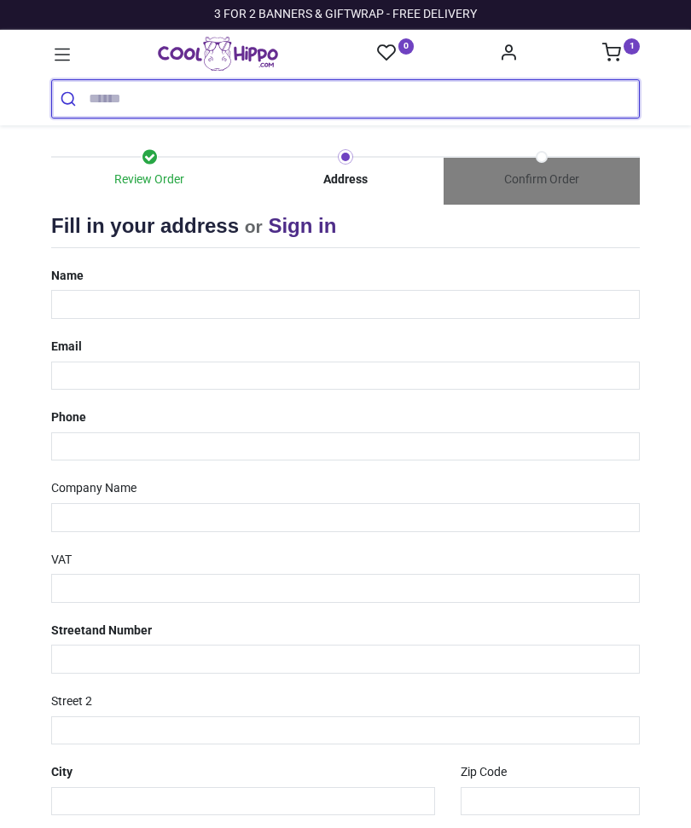
select select "***"
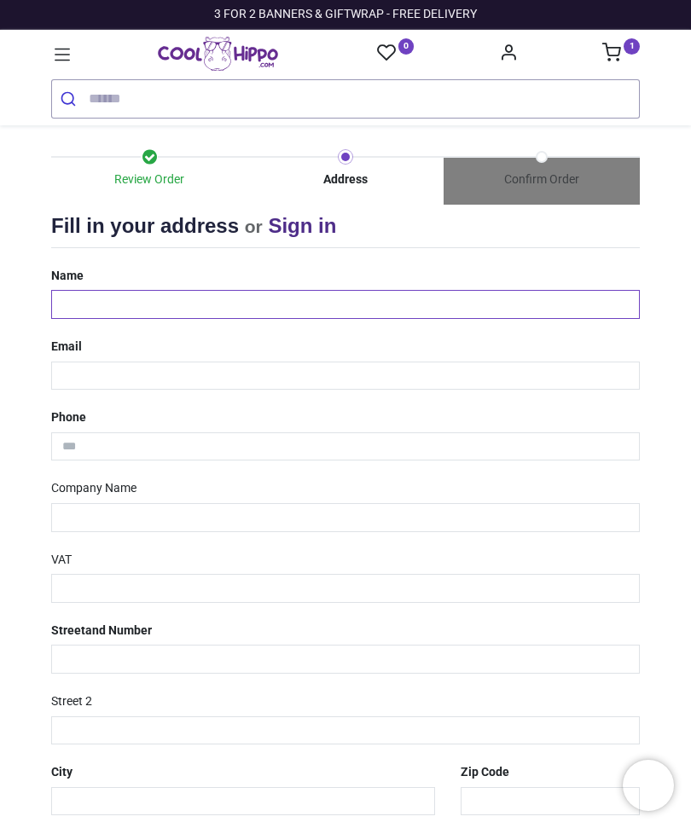
click at [348, 296] on input "text" at bounding box center [345, 304] width 588 height 29
type input "**********"
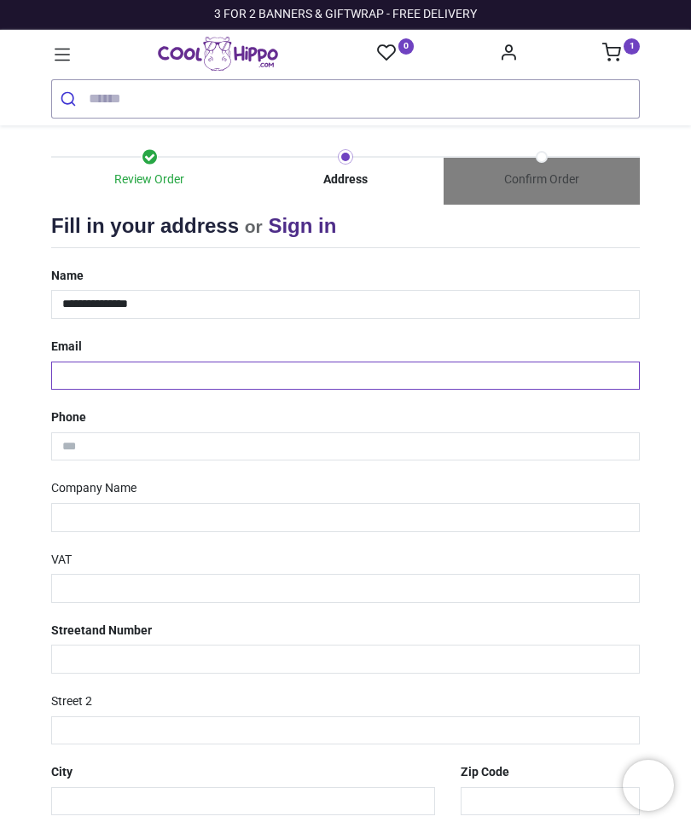
type input "**********"
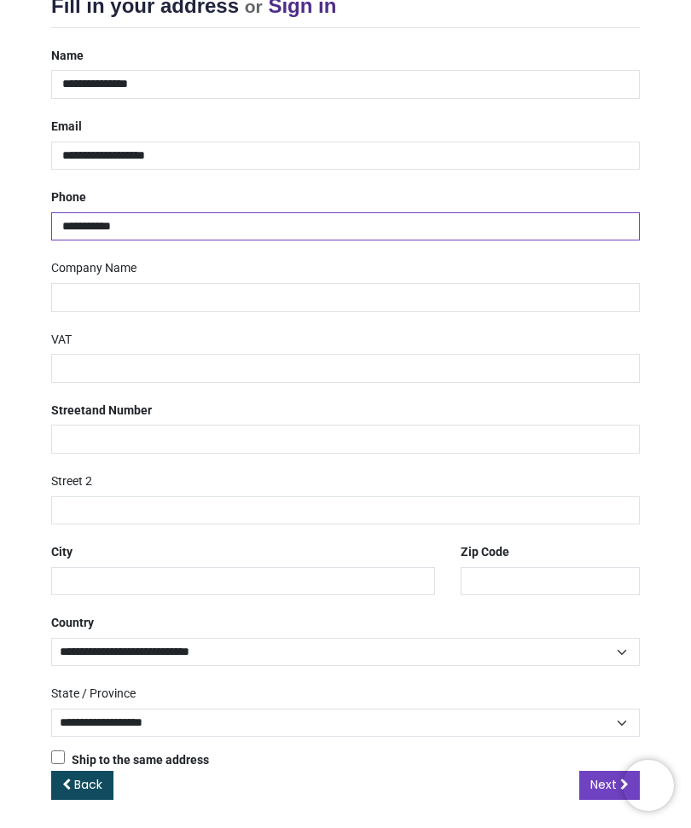
scroll to position [219, 0]
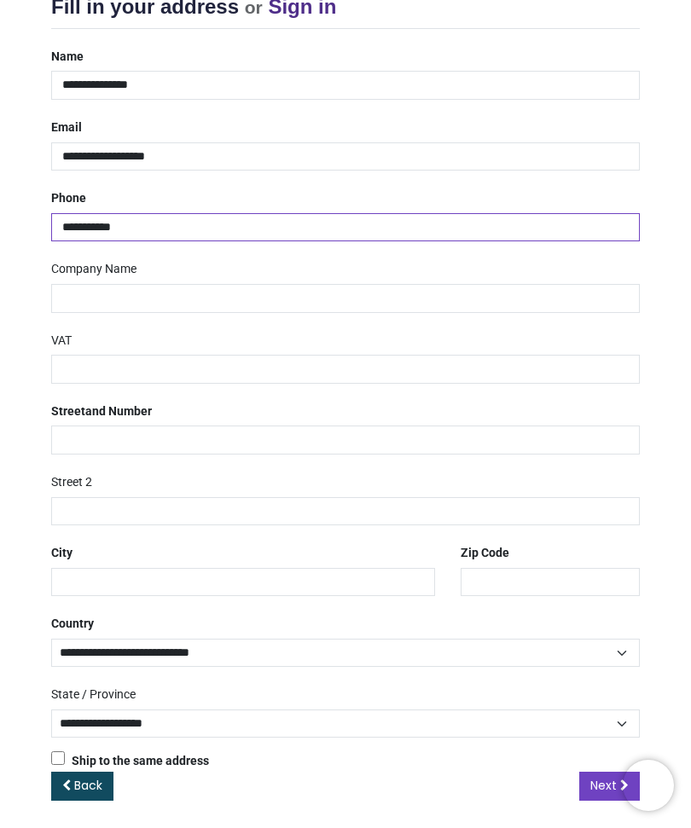
type input "**********"
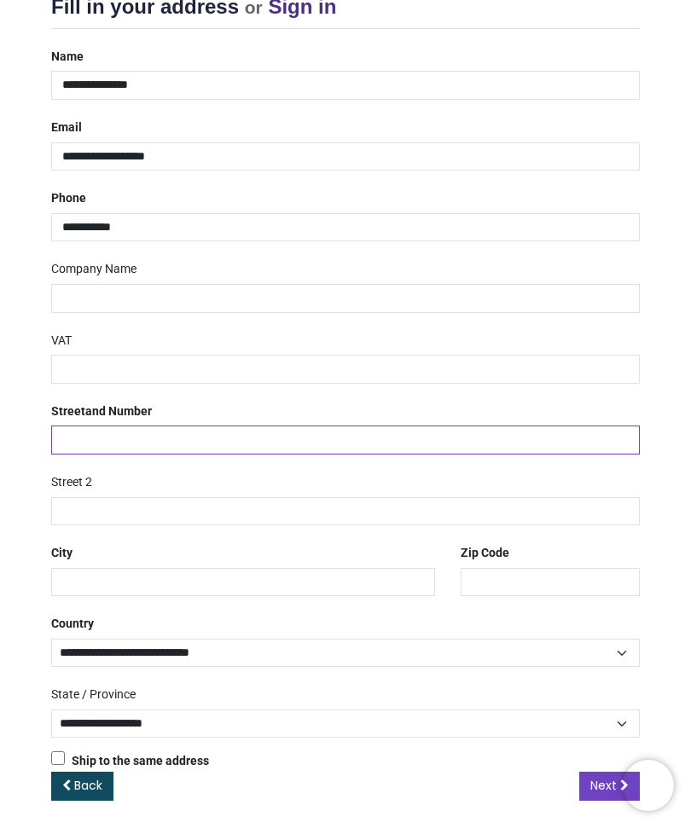
click at [388, 443] on input "text" at bounding box center [345, 439] width 588 height 29
type input "**********"
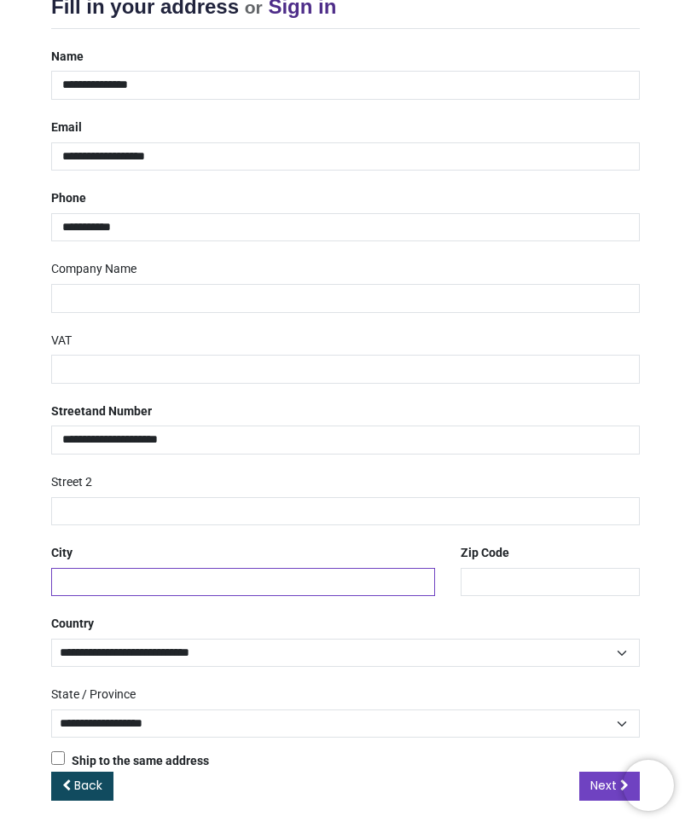
type input "**********"
type input "*******"
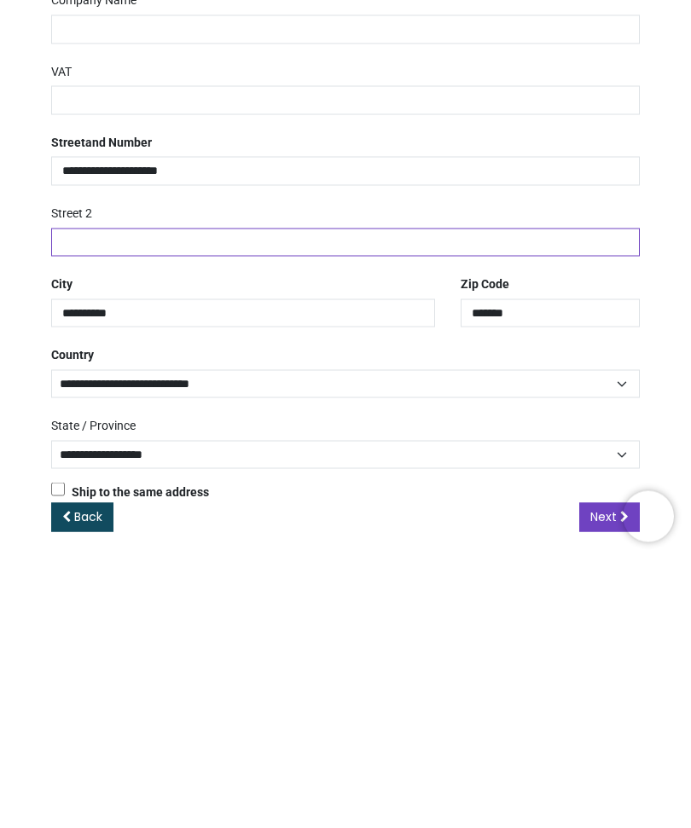
scroll to position [1, 0]
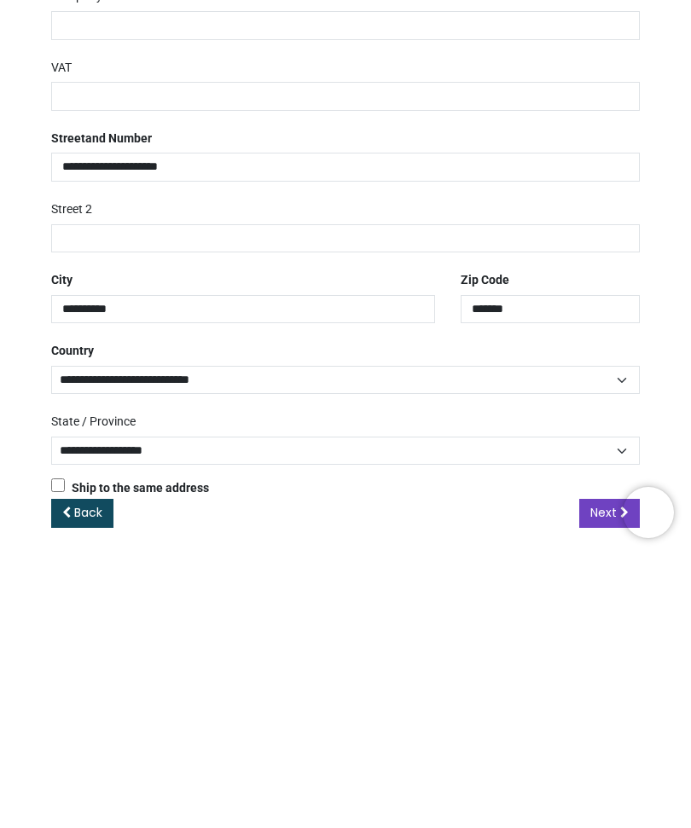
click at [446, 709] on select "**********" at bounding box center [345, 723] width 588 height 29
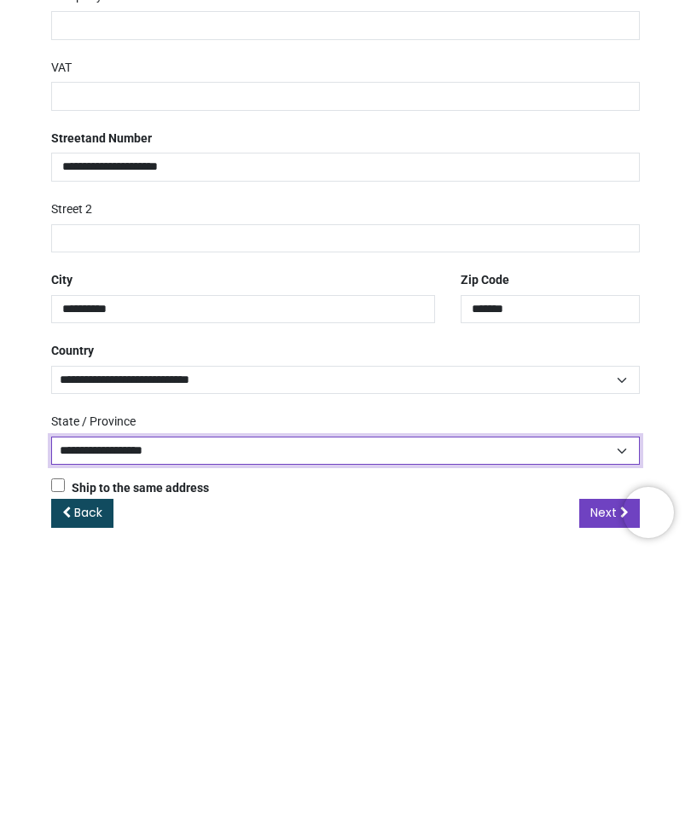
scroll to position [0, 0]
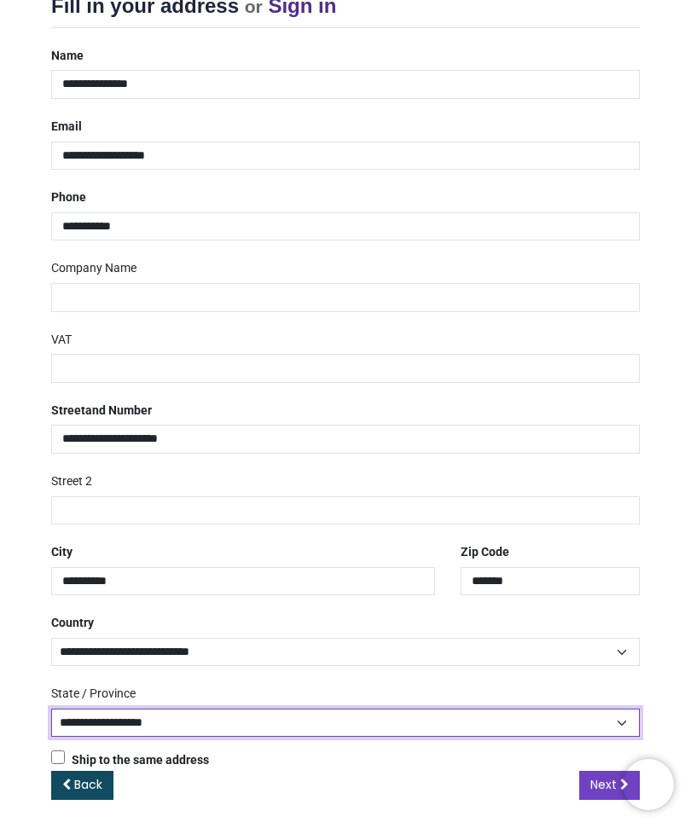
select select "***"
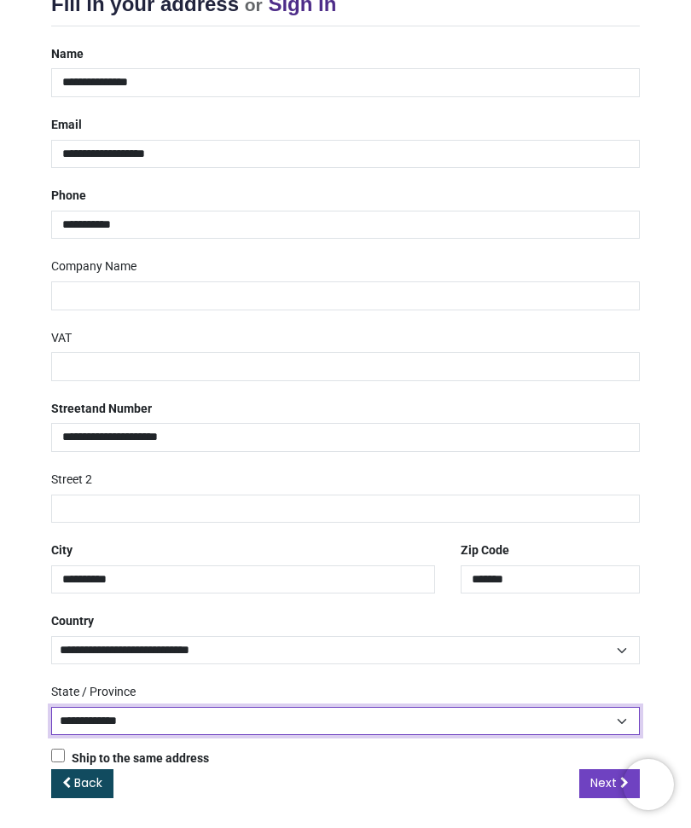
scroll to position [219, 0]
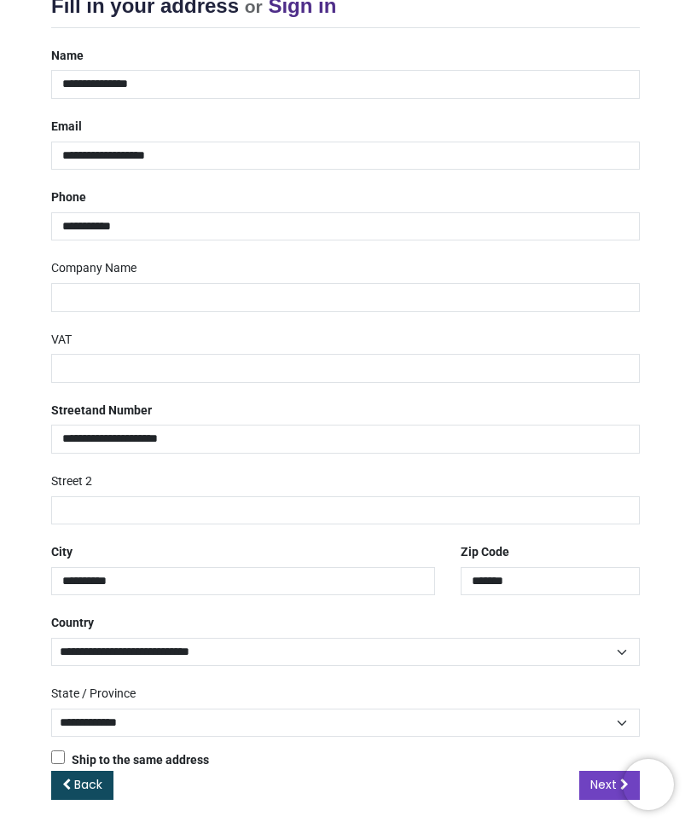
click at [588, 789] on link "Next" at bounding box center [609, 786] width 61 height 29
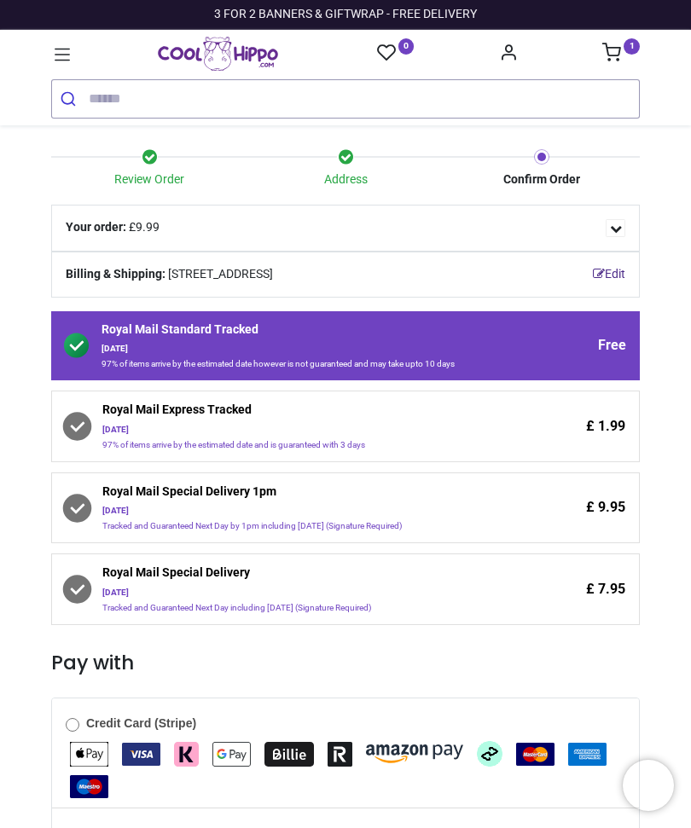
click at [506, 436] on div "Tuesday 30th September" at bounding box center [311, 430] width 418 height 12
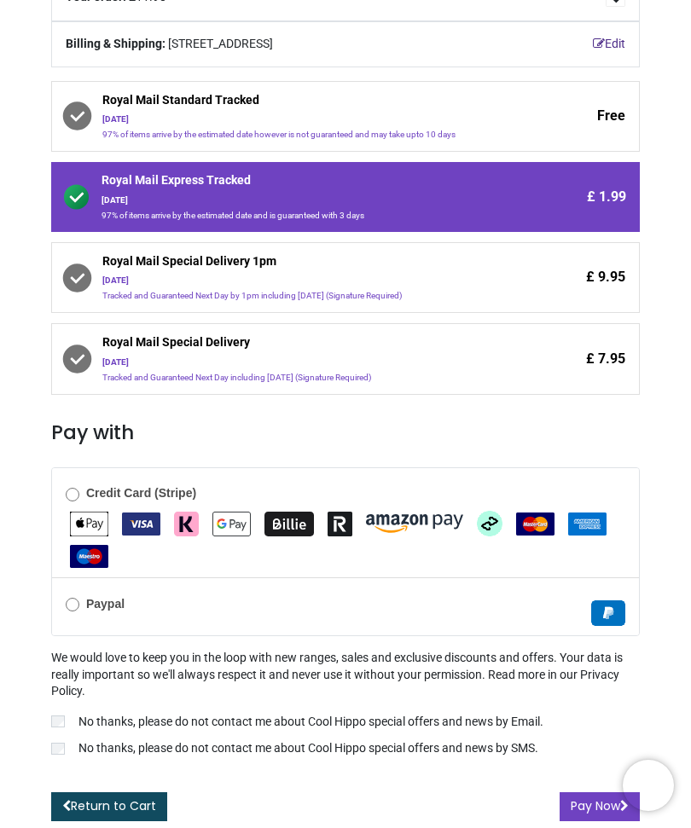
scroll to position [239, 0]
click at [565, 819] on button "Pay Now" at bounding box center [599, 806] width 80 height 29
